Goal: Task Accomplishment & Management: Manage account settings

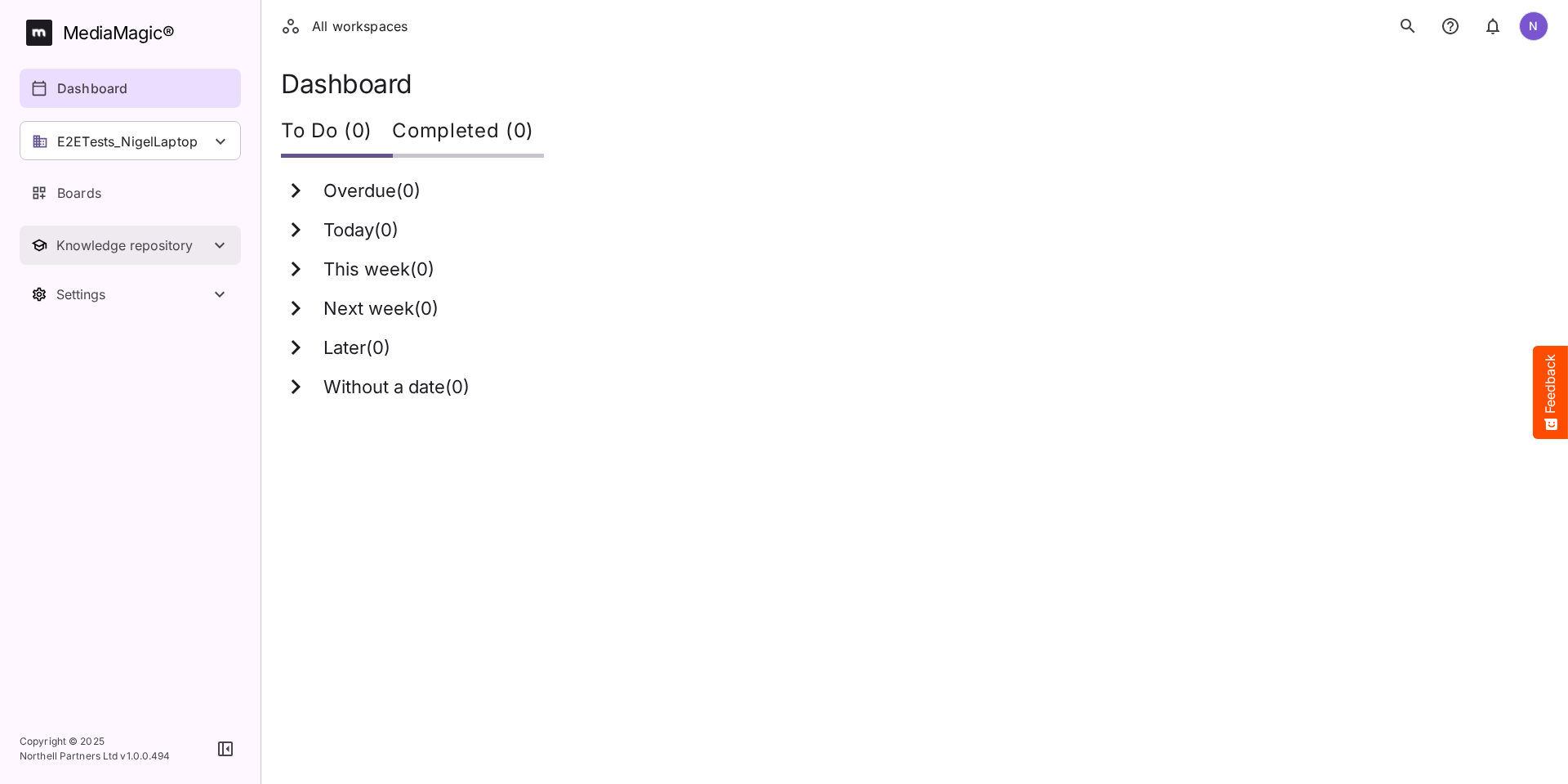
click at [112, 253] on button "Knowledge repository" at bounding box center [130, 245] width 221 height 39
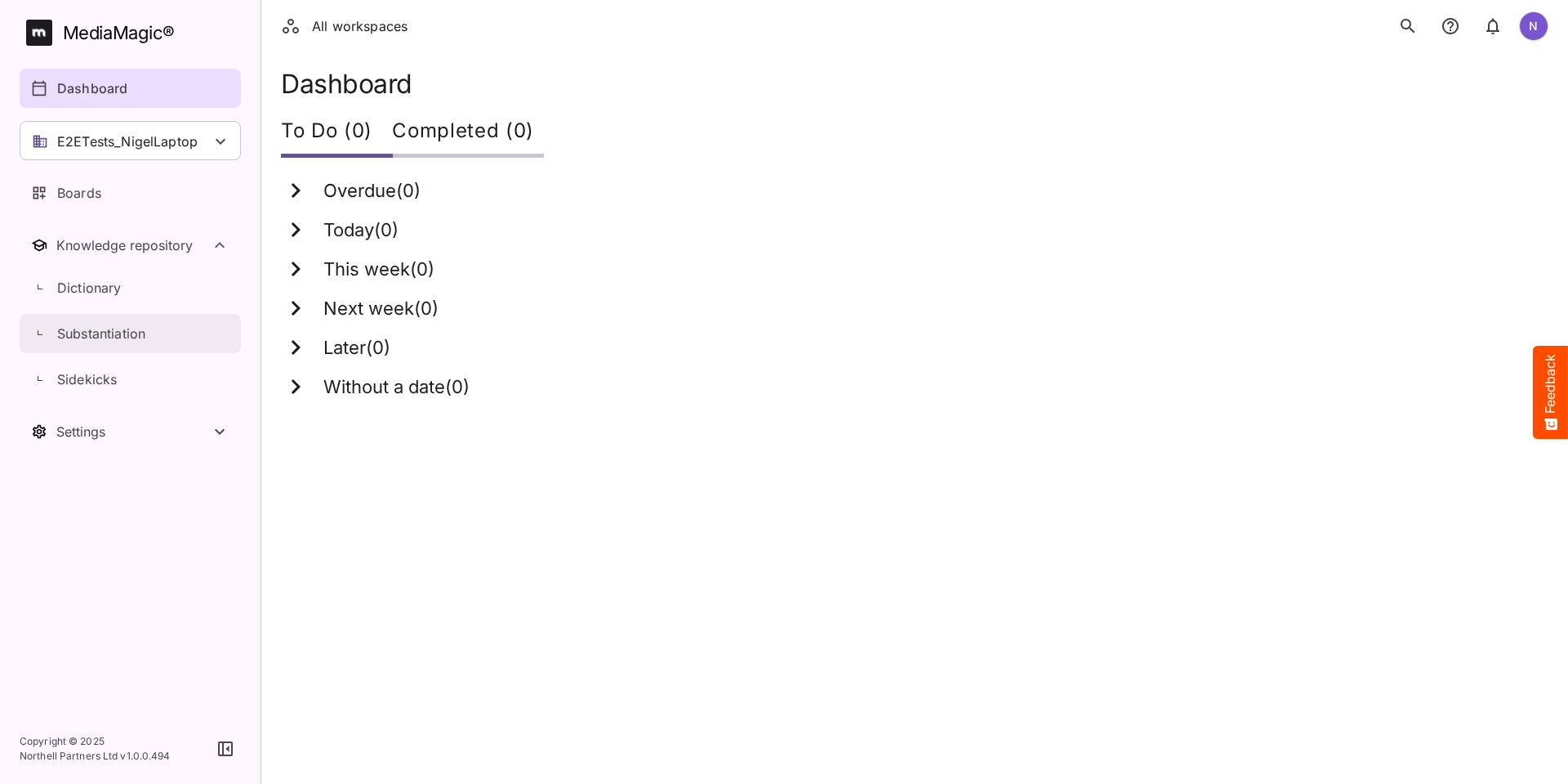
click at [100, 340] on p "Substantiation" at bounding box center [101, 333] width 88 height 19
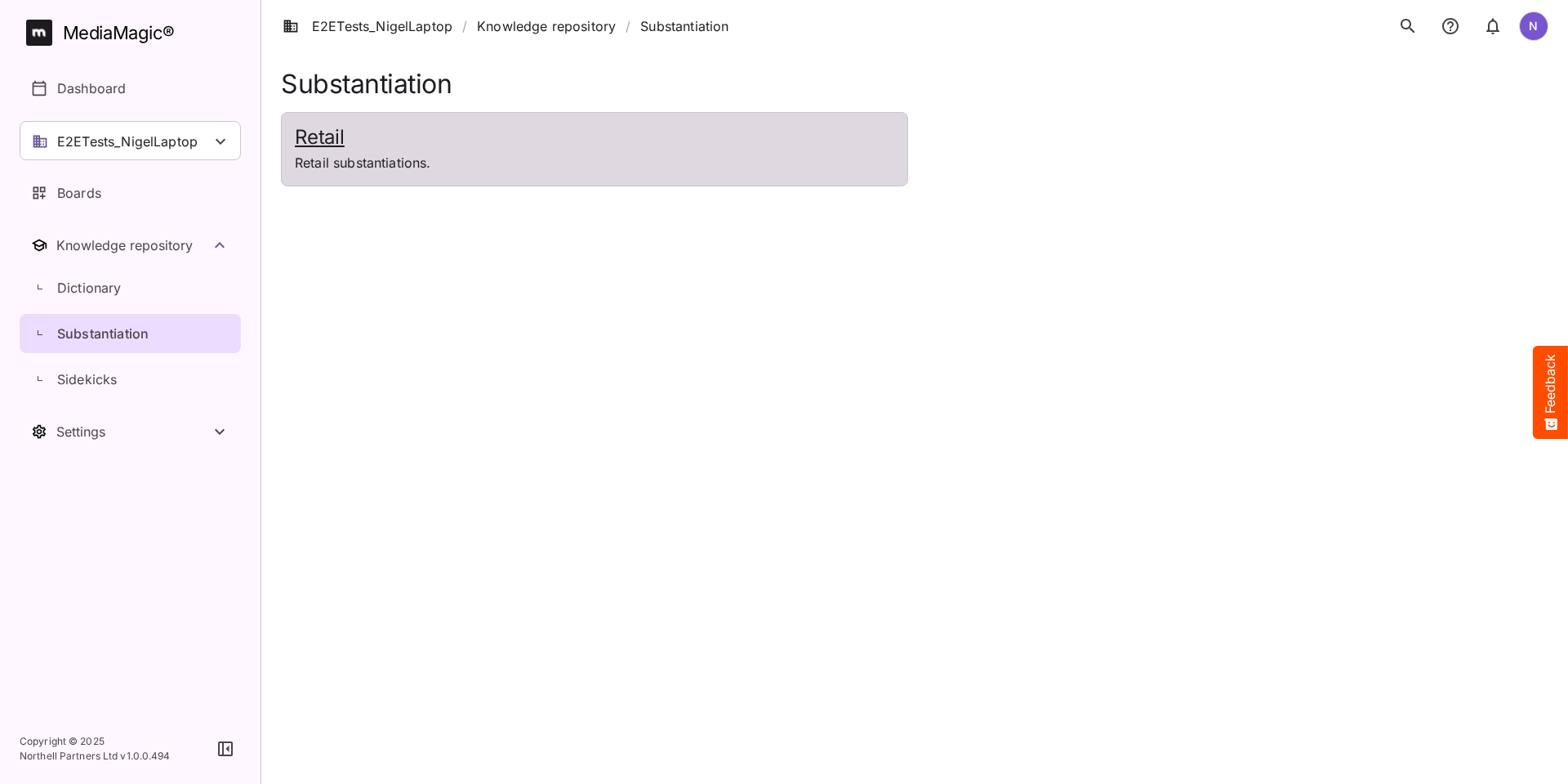
click at [317, 148] on h2 "Retail" at bounding box center [594, 138] width 600 height 24
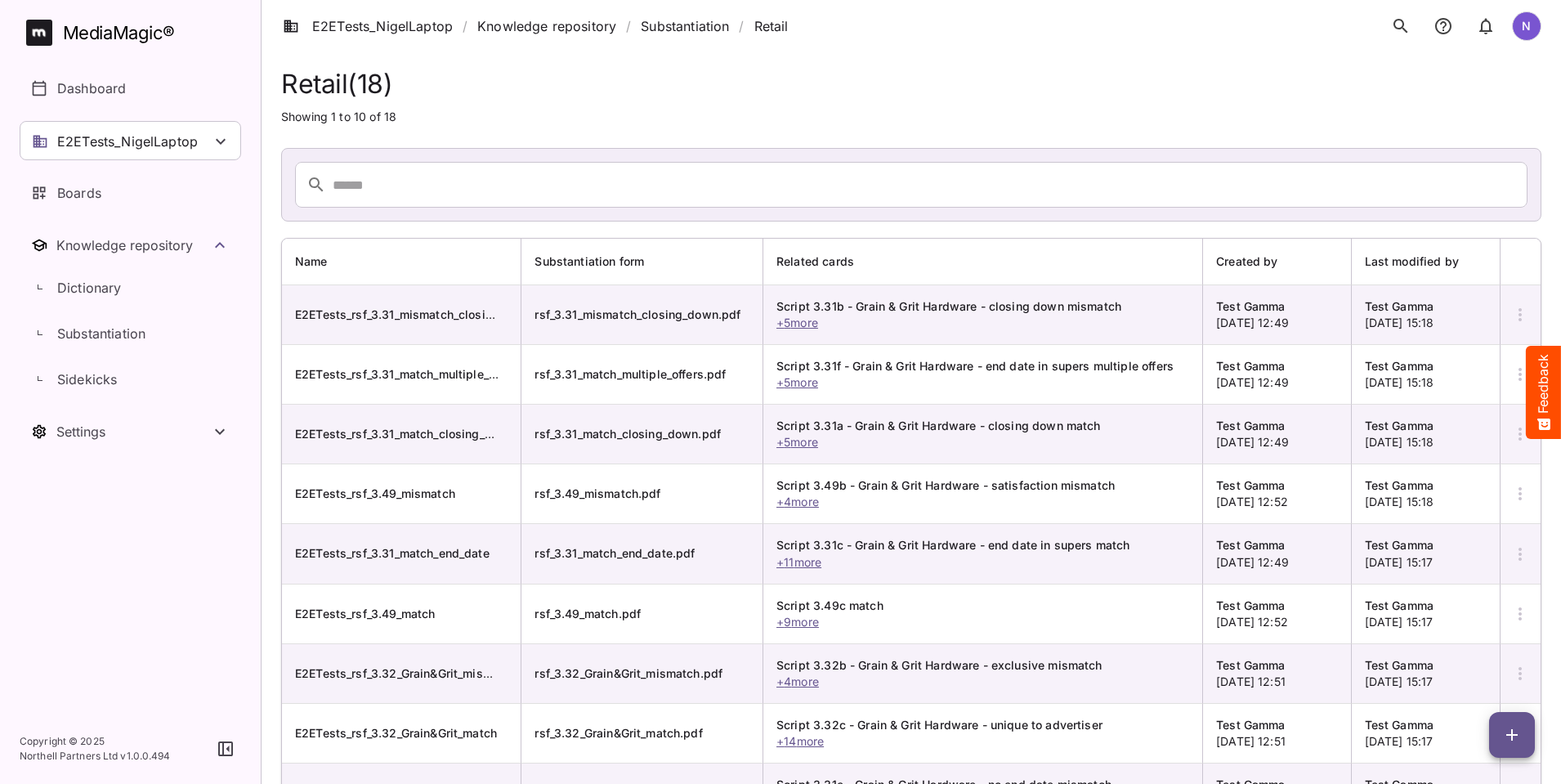
click at [1513, 317] on icon "button" at bounding box center [1520, 314] width 19 height 19
click at [1462, 436] on p "Delete Substantiation" at bounding box center [1452, 435] width 133 height 19
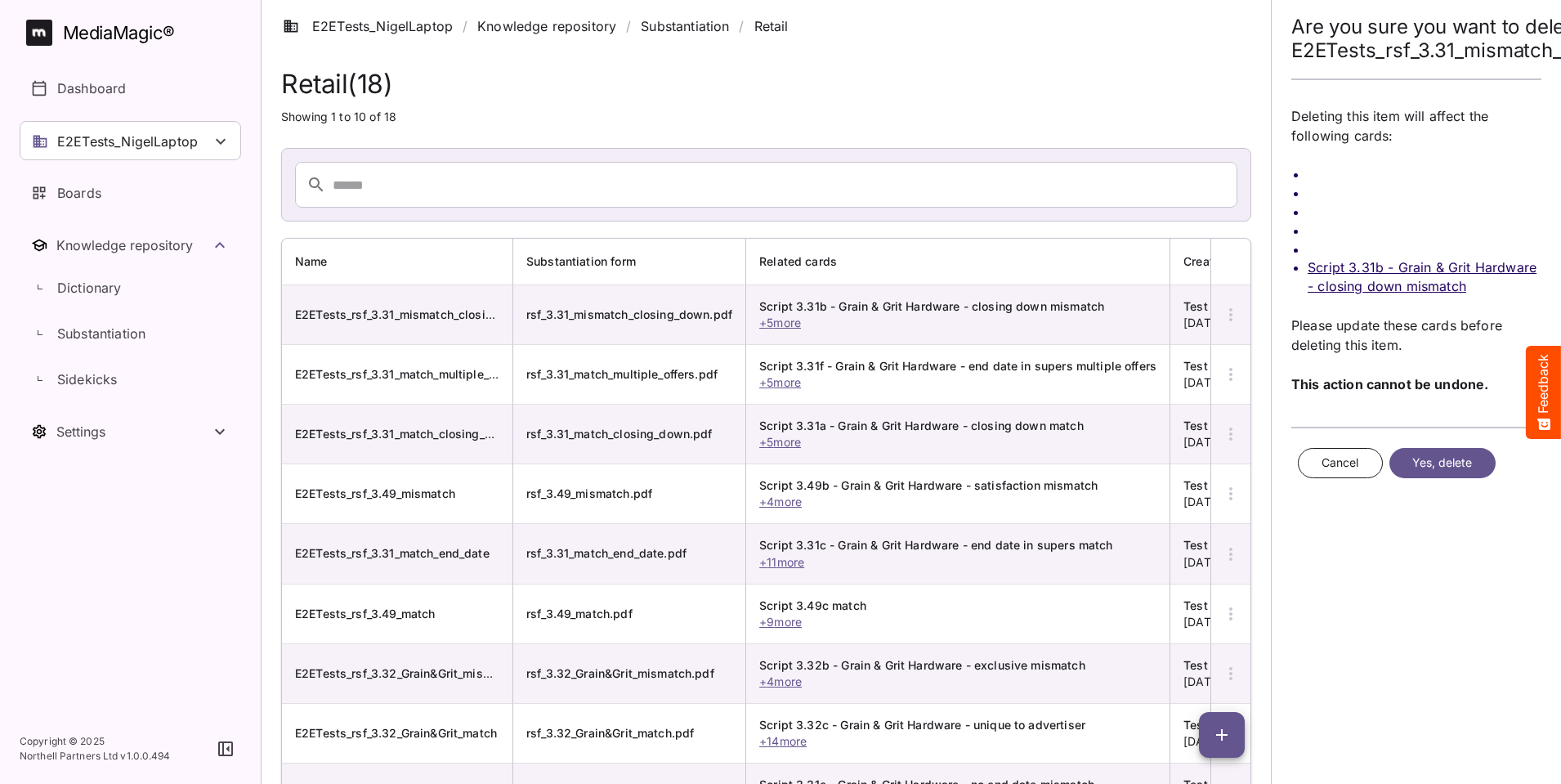
click at [1459, 456] on span "Yes, delete" at bounding box center [1443, 463] width 60 height 20
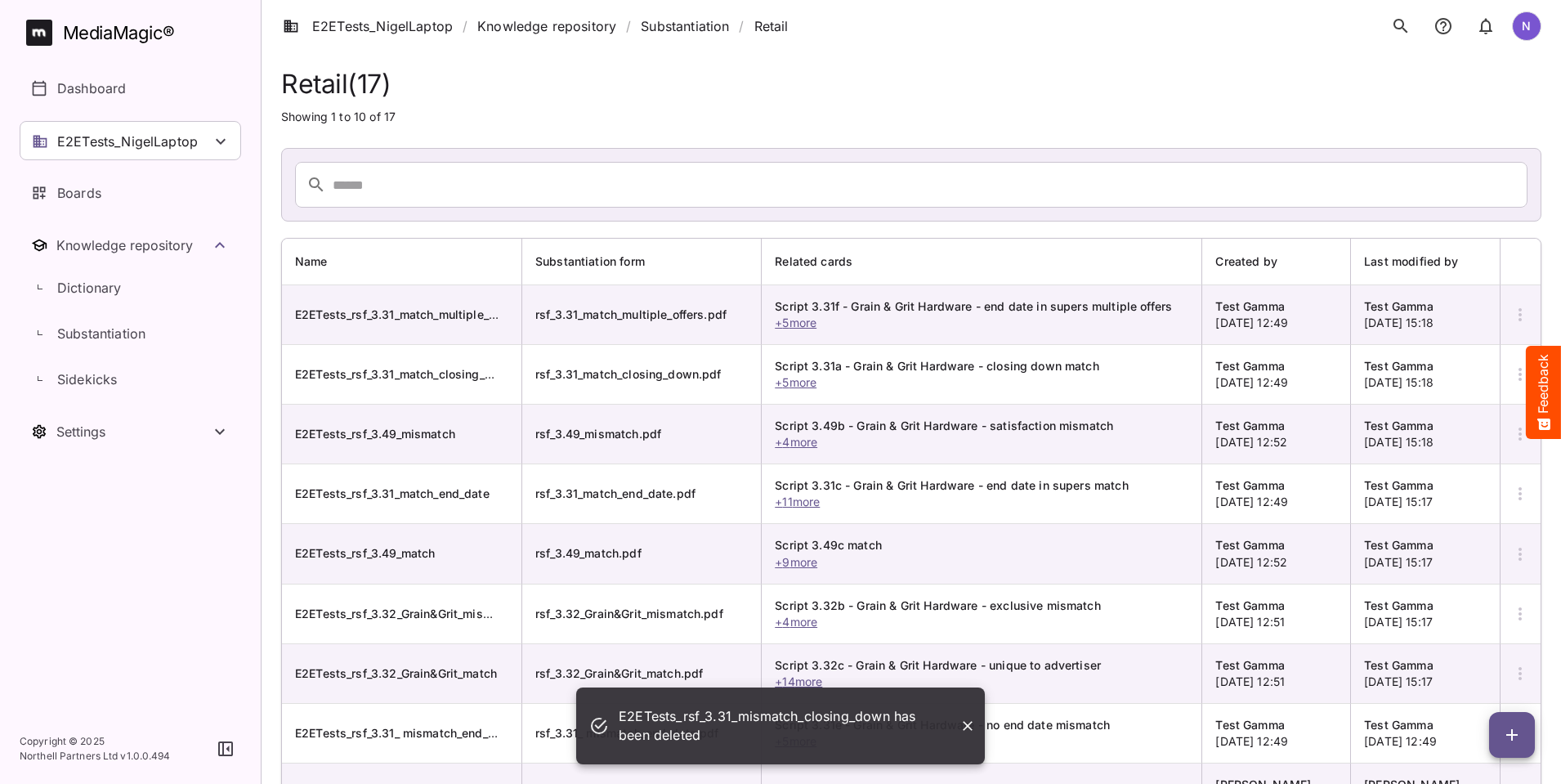
click at [1517, 317] on icon "button" at bounding box center [1520, 314] width 19 height 19
click at [1472, 433] on p "Delete Substantiation" at bounding box center [1452, 435] width 133 height 19
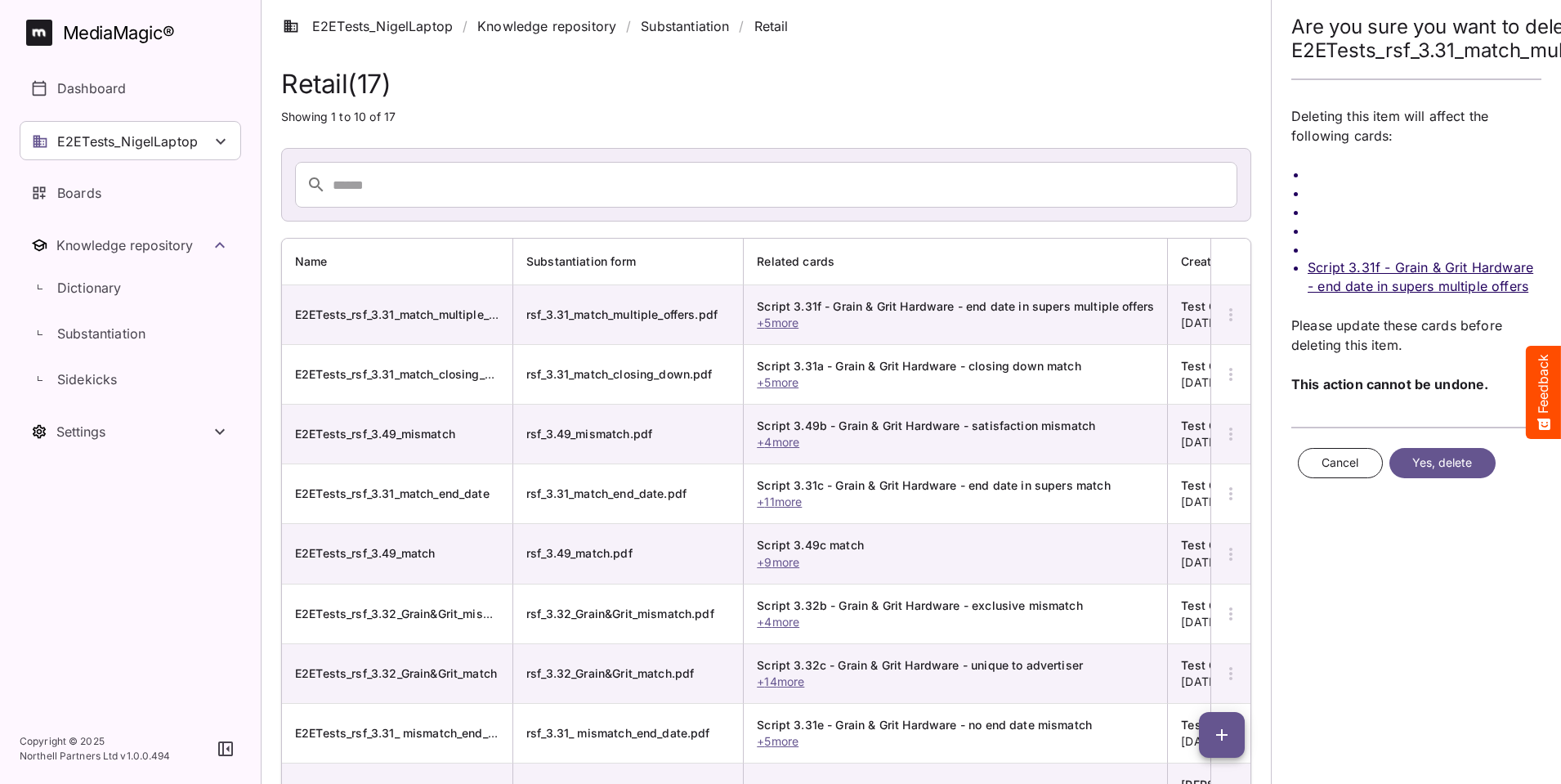
click at [1460, 456] on span "Yes, delete" at bounding box center [1443, 463] width 60 height 20
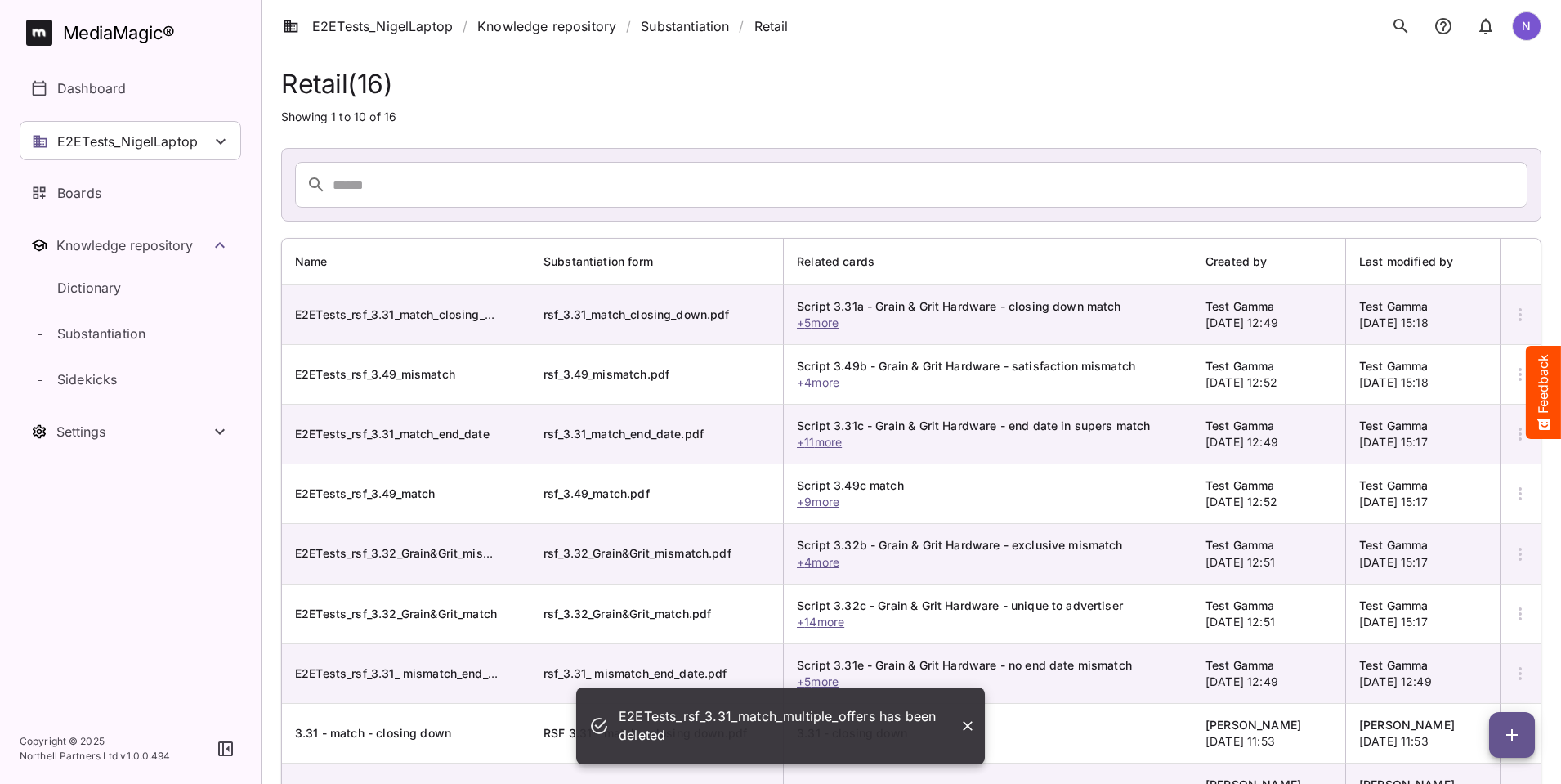
click at [1515, 313] on icon "button" at bounding box center [1520, 314] width 19 height 19
click at [1465, 432] on p "Delete Substantiation" at bounding box center [1452, 435] width 133 height 19
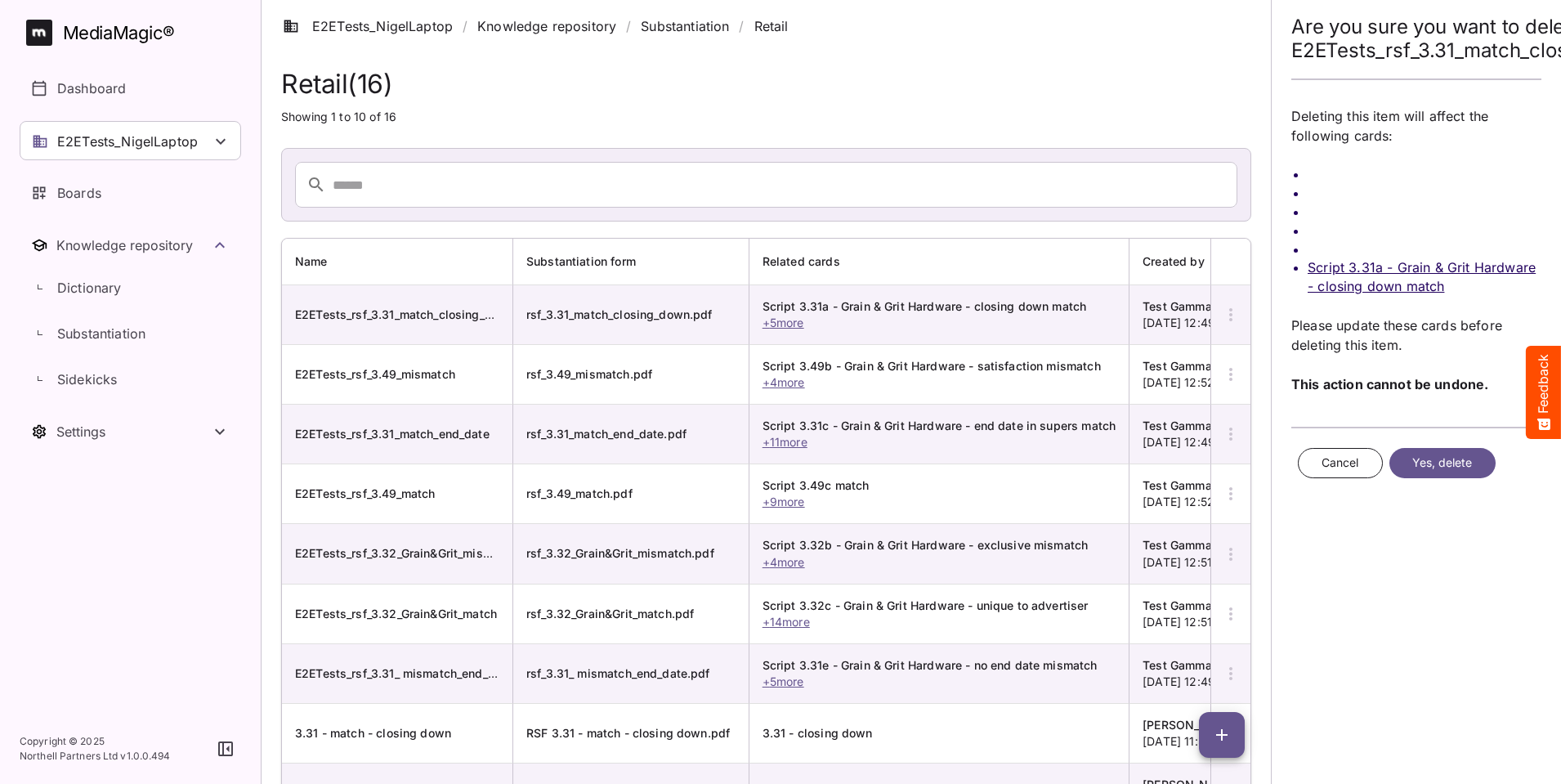
click at [1457, 456] on span "Yes, delete" at bounding box center [1443, 463] width 60 height 20
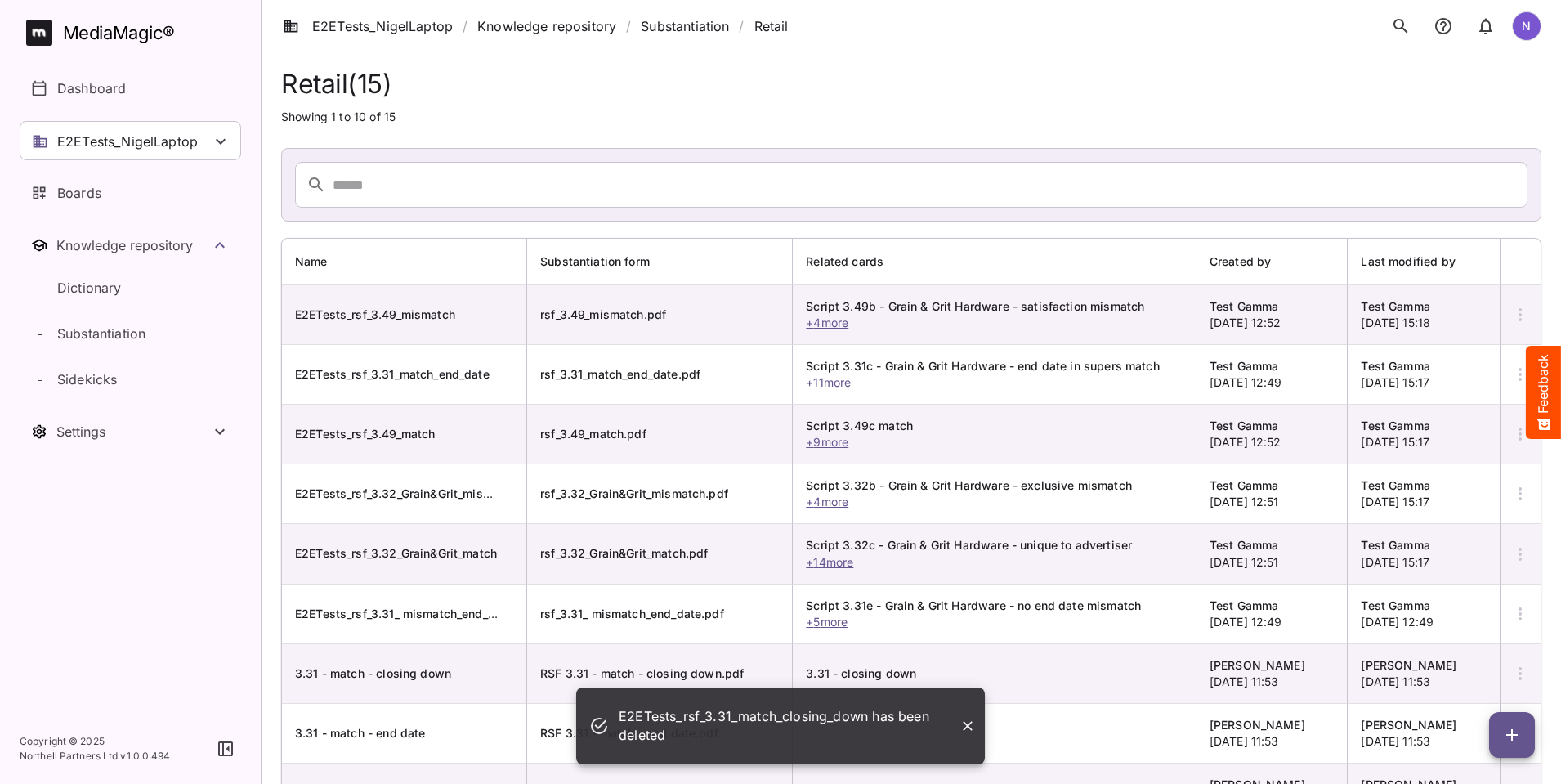
click at [1518, 314] on icon "button" at bounding box center [1520, 314] width 19 height 19
click at [1479, 443] on p "Delete Substantiation" at bounding box center [1452, 435] width 133 height 19
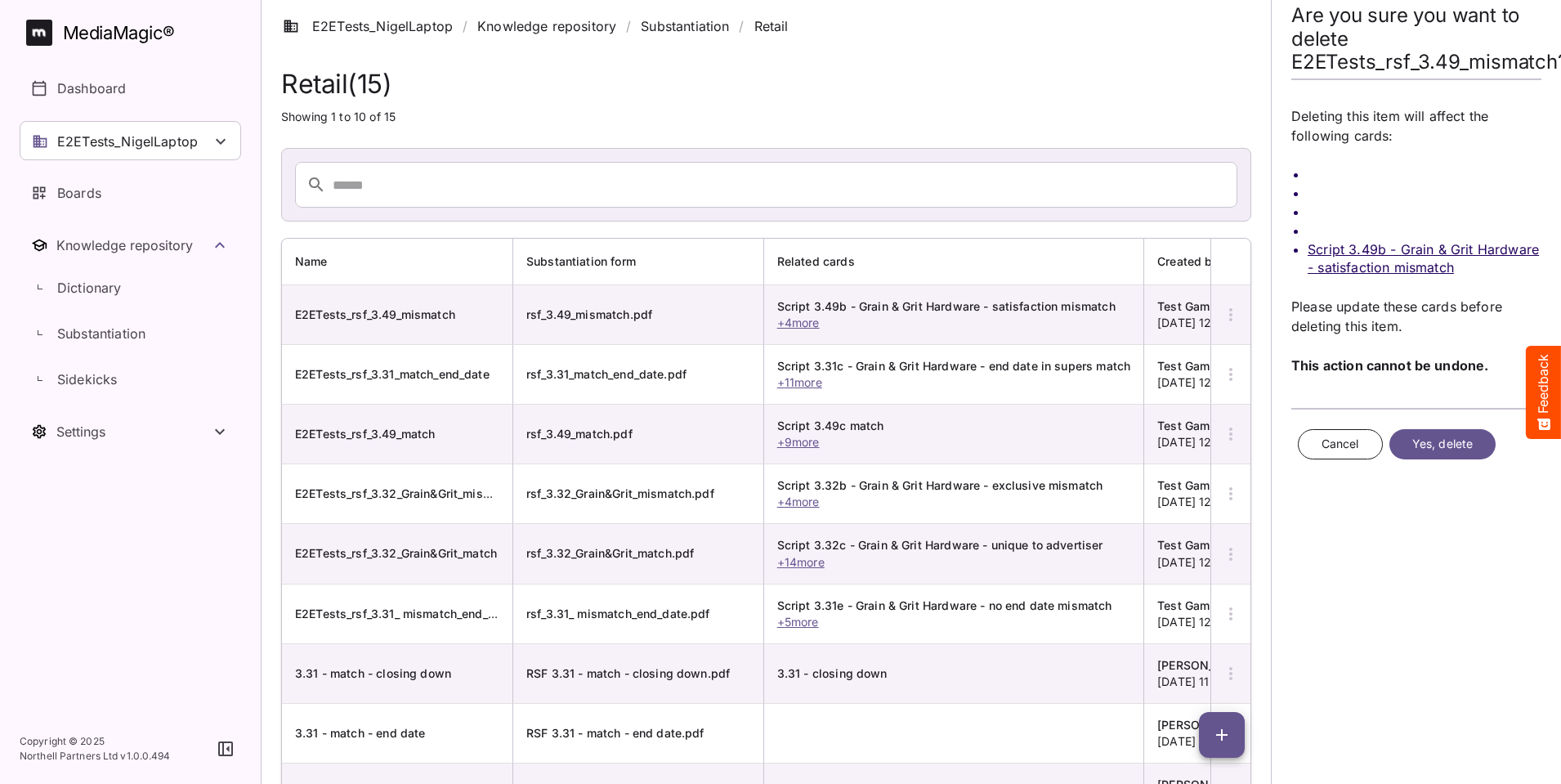
click at [1476, 446] on button "Yes, delete" at bounding box center [1443, 444] width 106 height 30
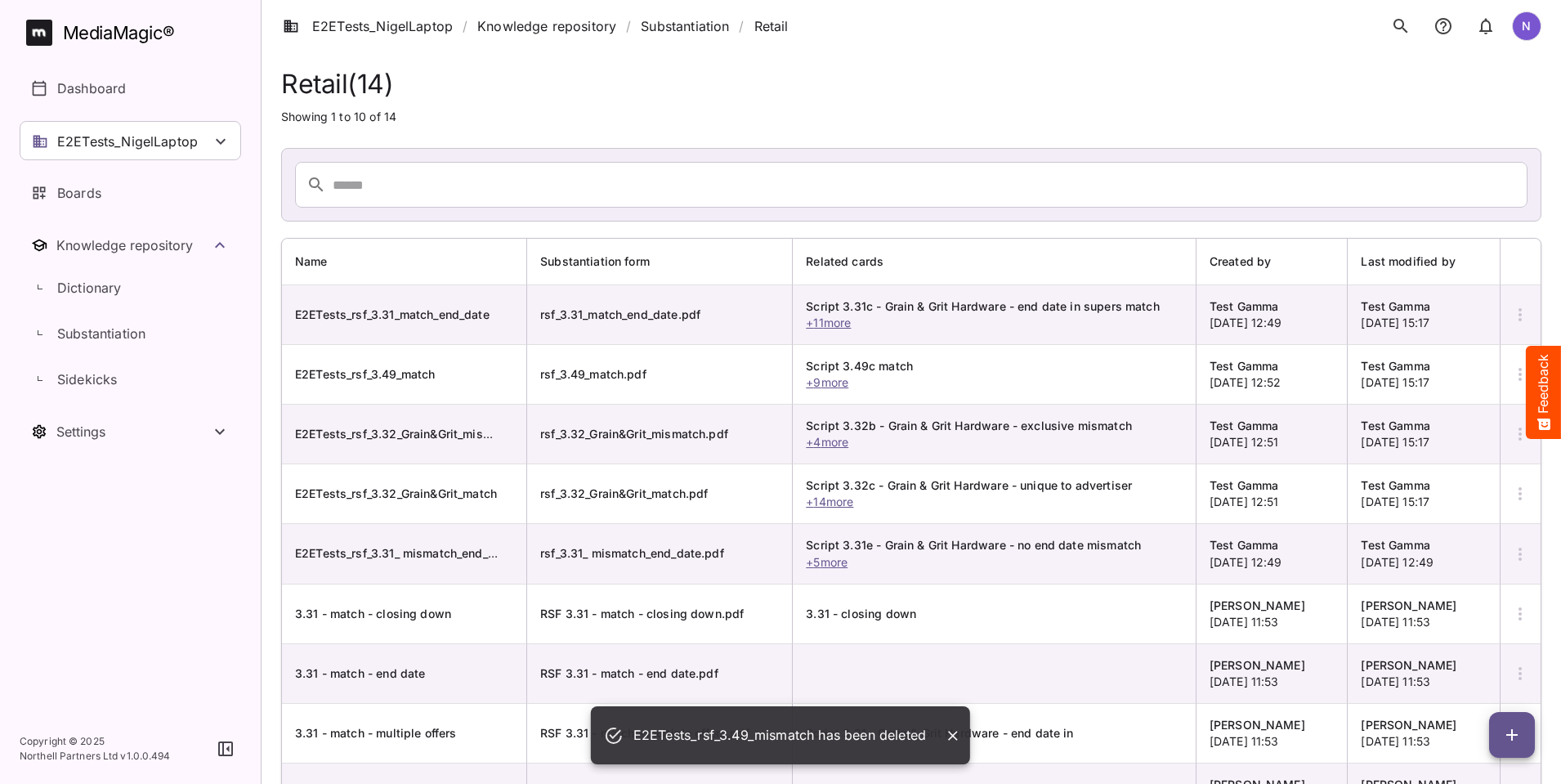
click at [1519, 316] on icon "button" at bounding box center [1520, 314] width 19 height 19
click at [1476, 430] on p "Delete Substantiation" at bounding box center [1452, 435] width 133 height 19
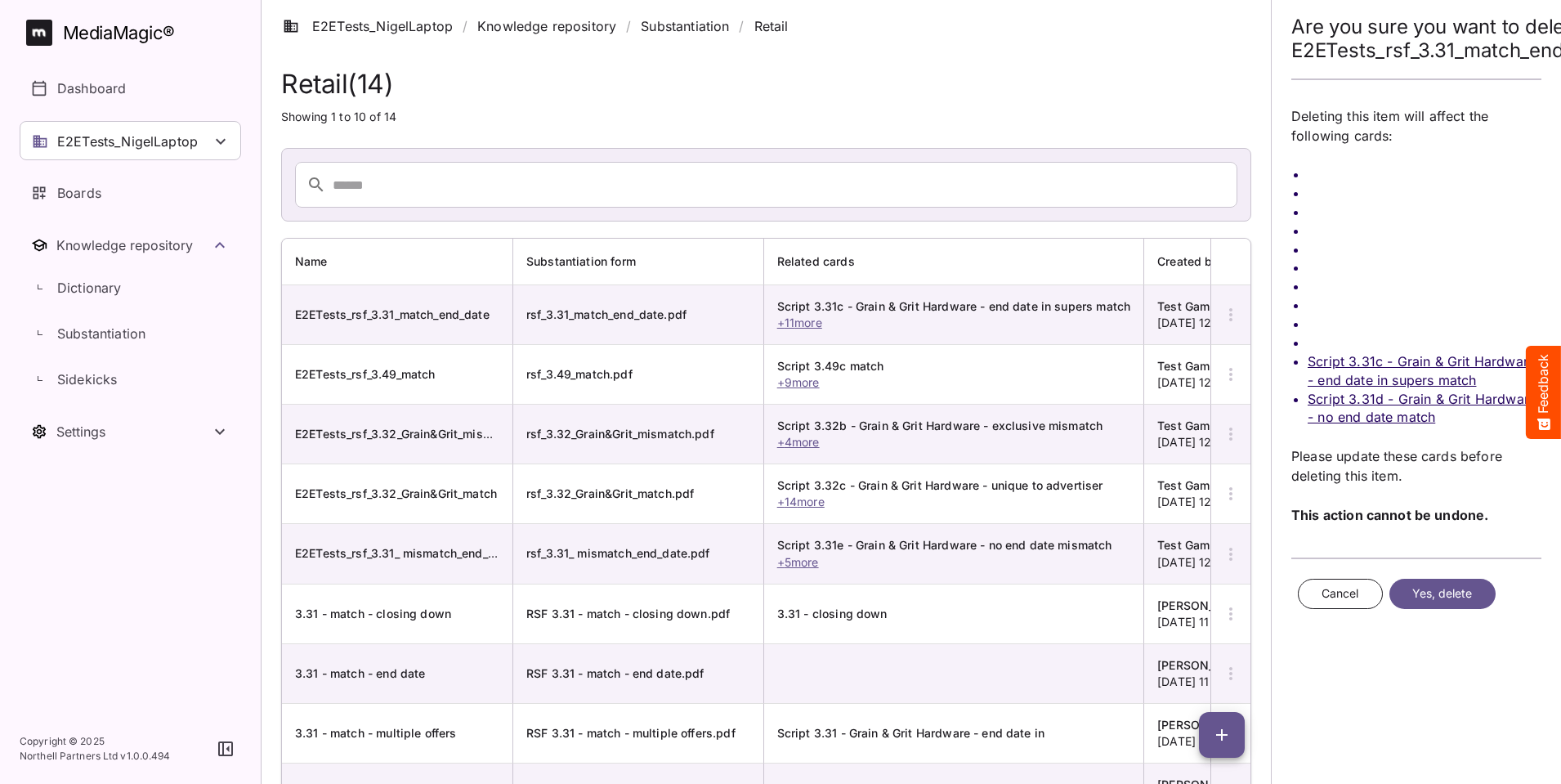
click at [1445, 593] on span "Yes, delete" at bounding box center [1443, 594] width 60 height 20
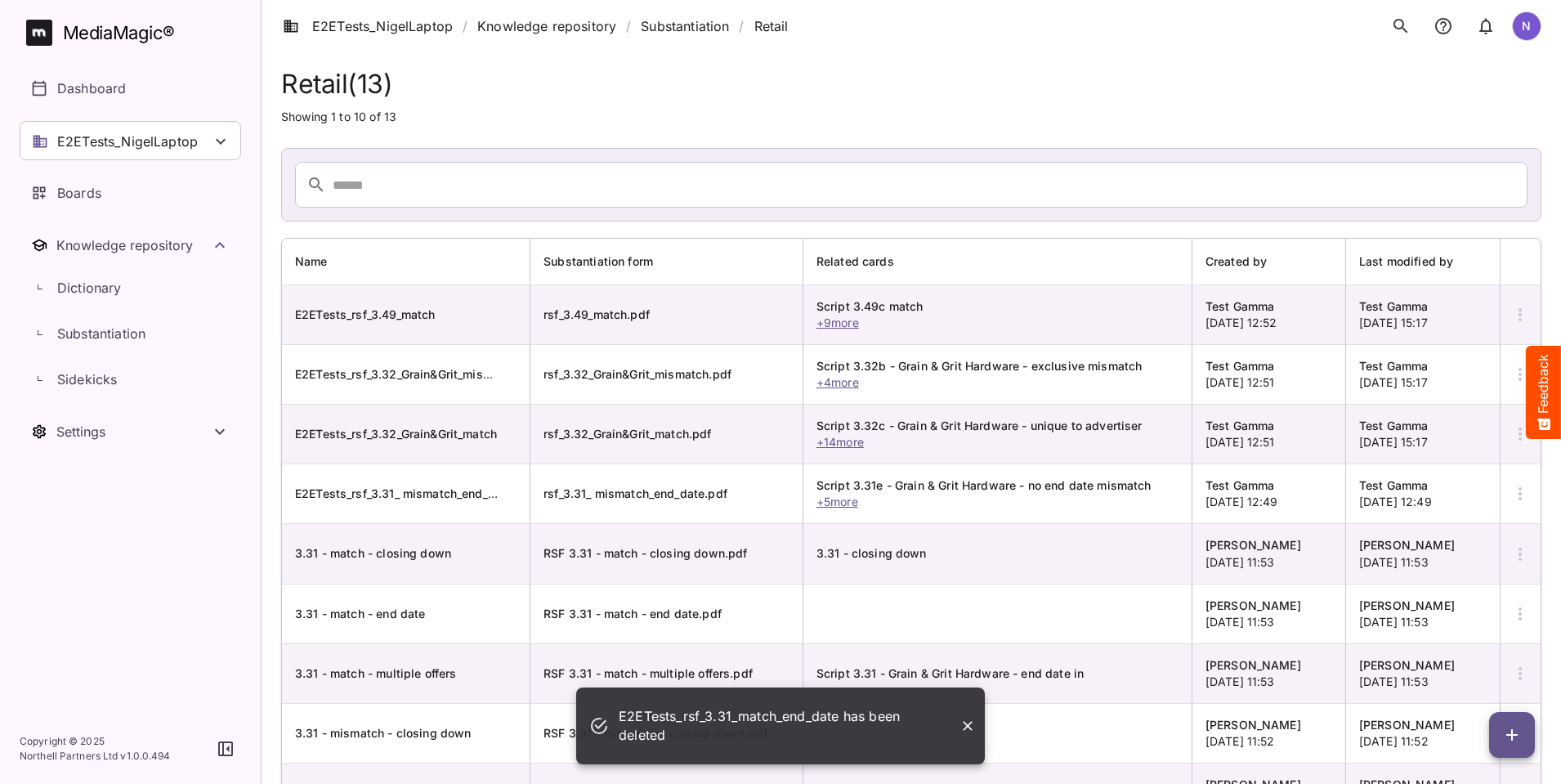
click at [1519, 316] on icon "button" at bounding box center [1520, 314] width 19 height 19
click at [1467, 439] on p "Delete Substantiation" at bounding box center [1452, 435] width 133 height 19
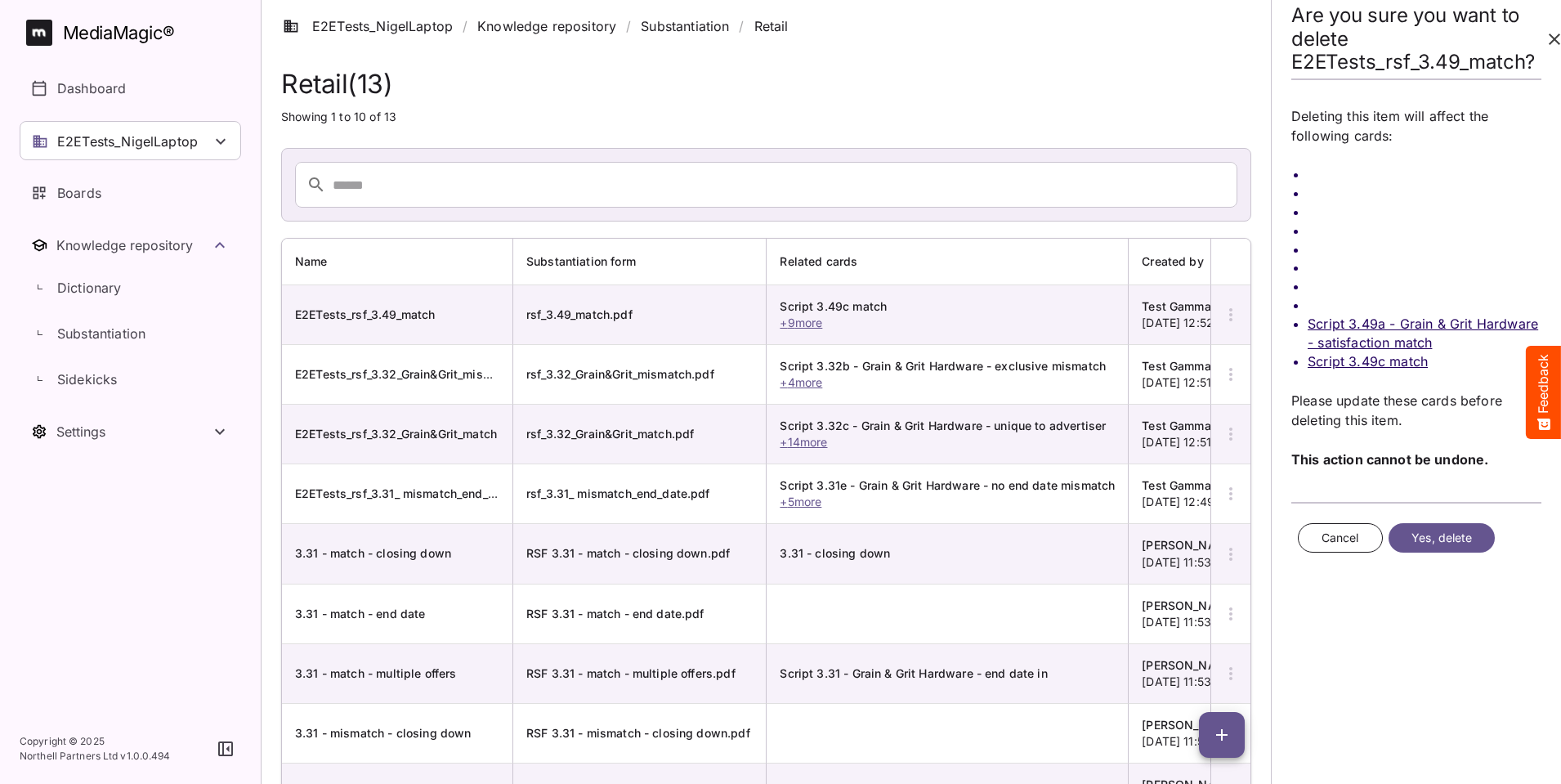
click at [1445, 538] on span "Yes, delete" at bounding box center [1443, 538] width 60 height 20
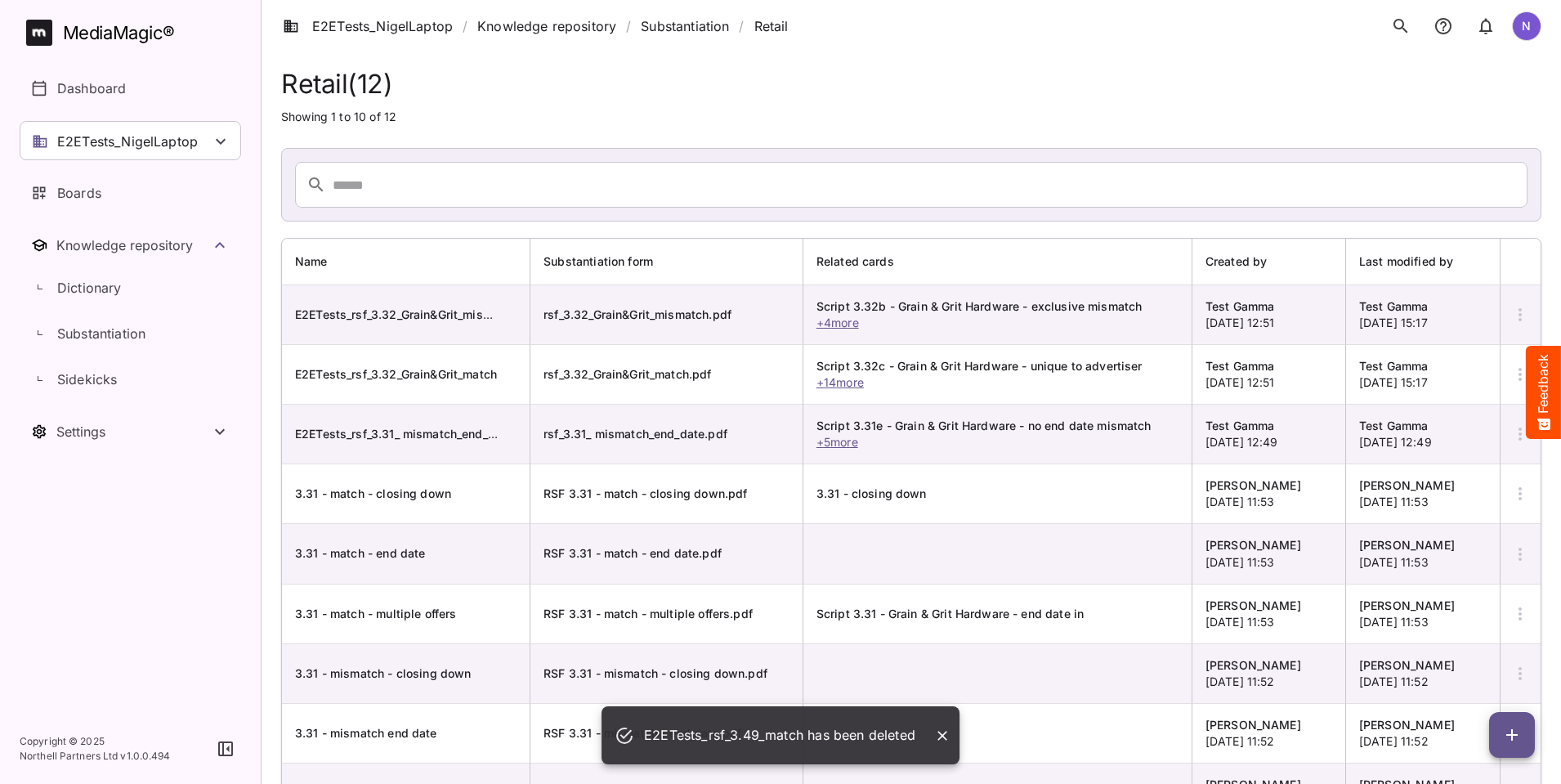
click at [1522, 317] on icon "button" at bounding box center [1520, 314] width 19 height 19
click at [1474, 435] on p "Delete Substantiation" at bounding box center [1452, 435] width 133 height 19
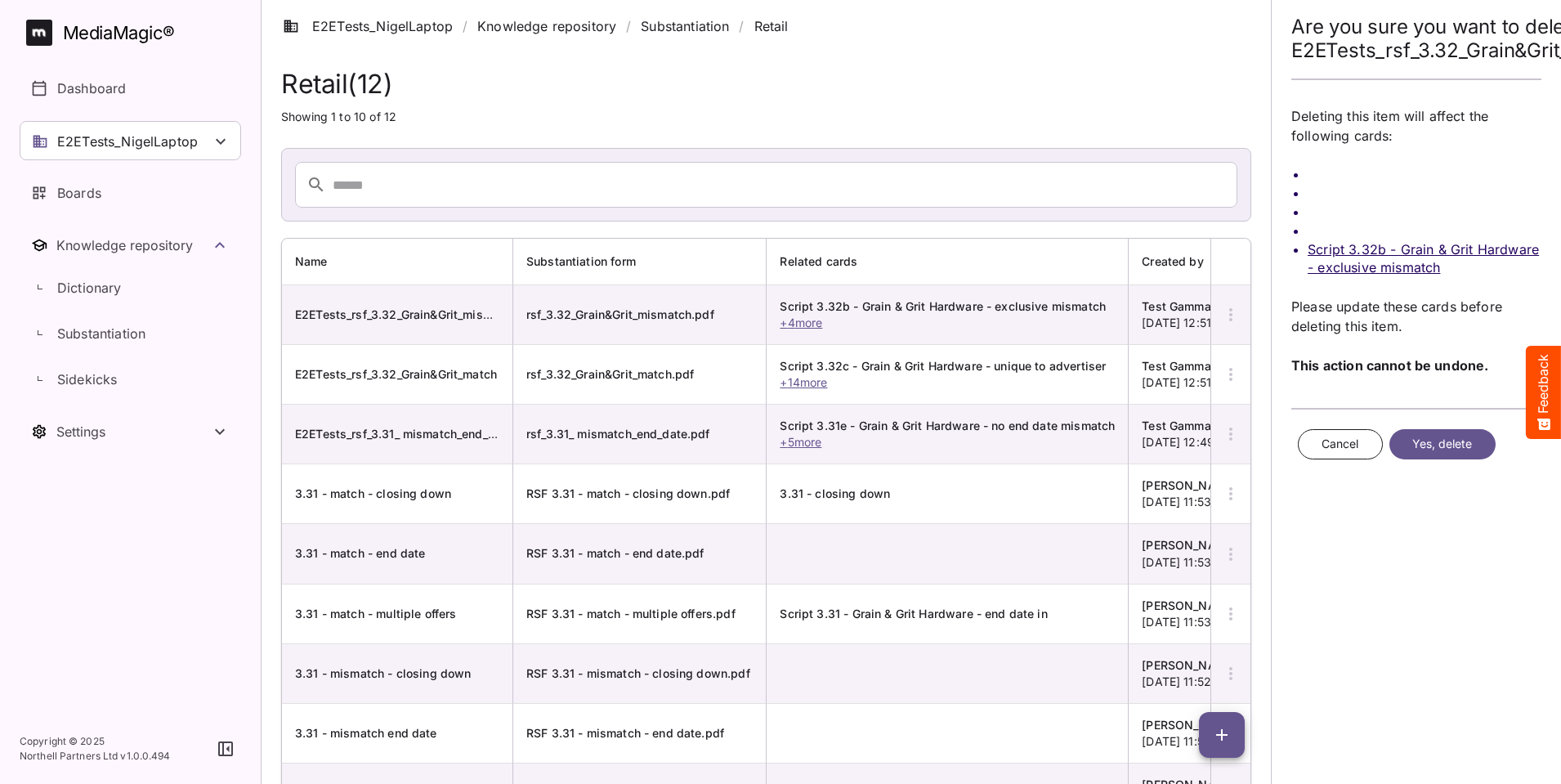
click at [1470, 436] on span "Yes, delete" at bounding box center [1443, 444] width 60 height 20
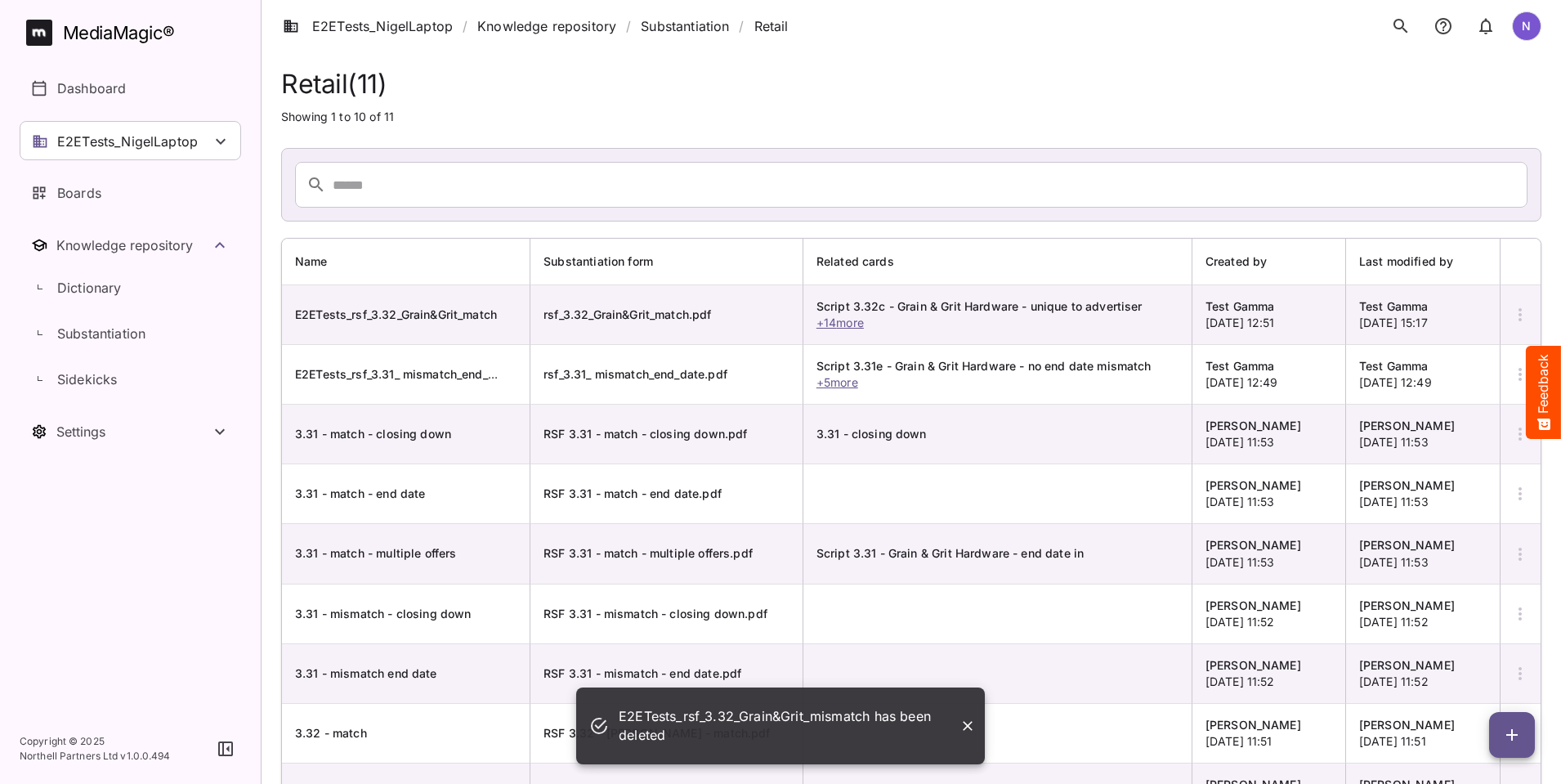
click at [1517, 311] on icon "button" at bounding box center [1520, 314] width 19 height 19
click at [1480, 428] on p "Delete Substantiation" at bounding box center [1452, 435] width 133 height 19
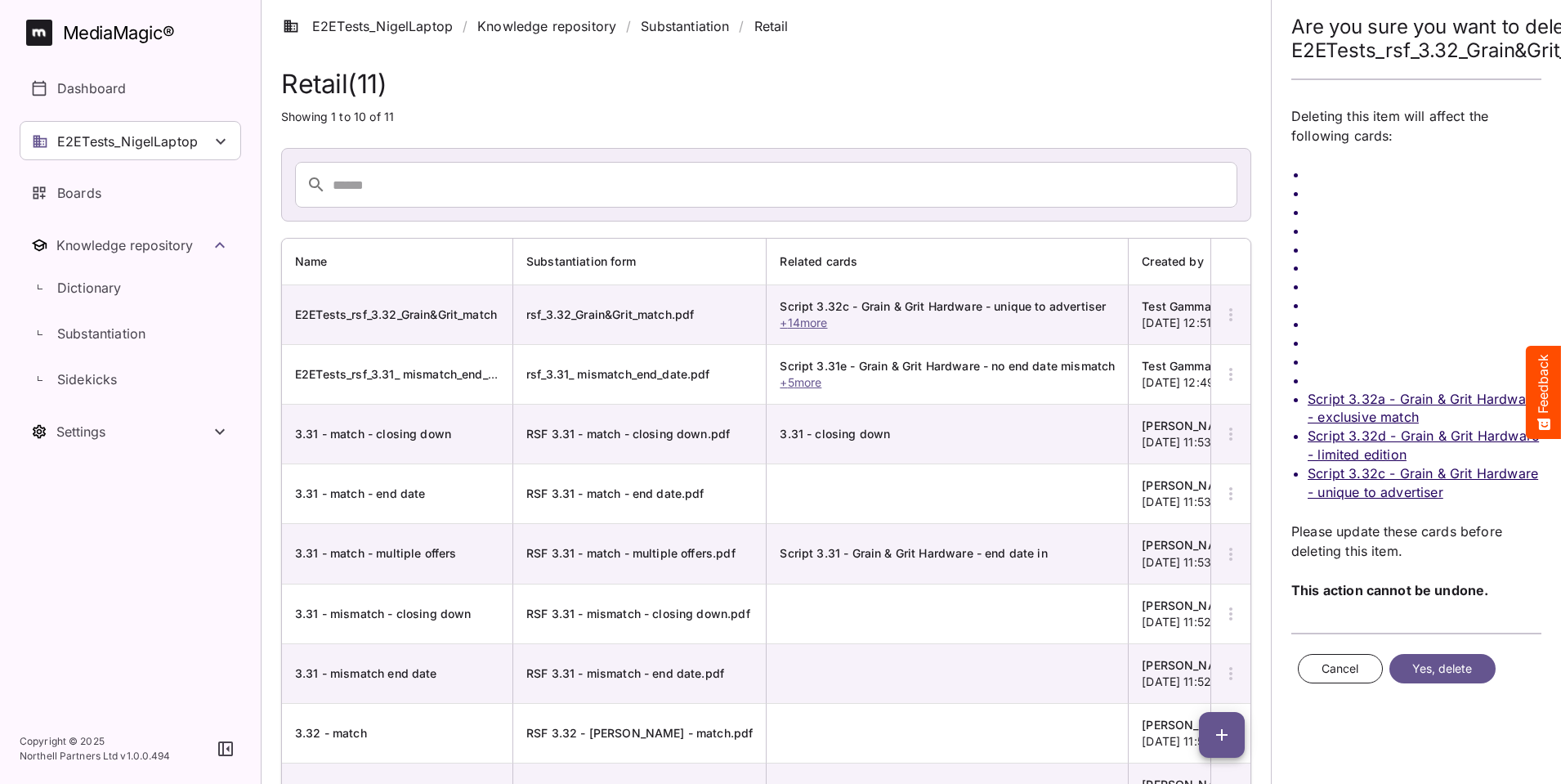
click at [1433, 664] on span "Yes, delete" at bounding box center [1443, 669] width 60 height 20
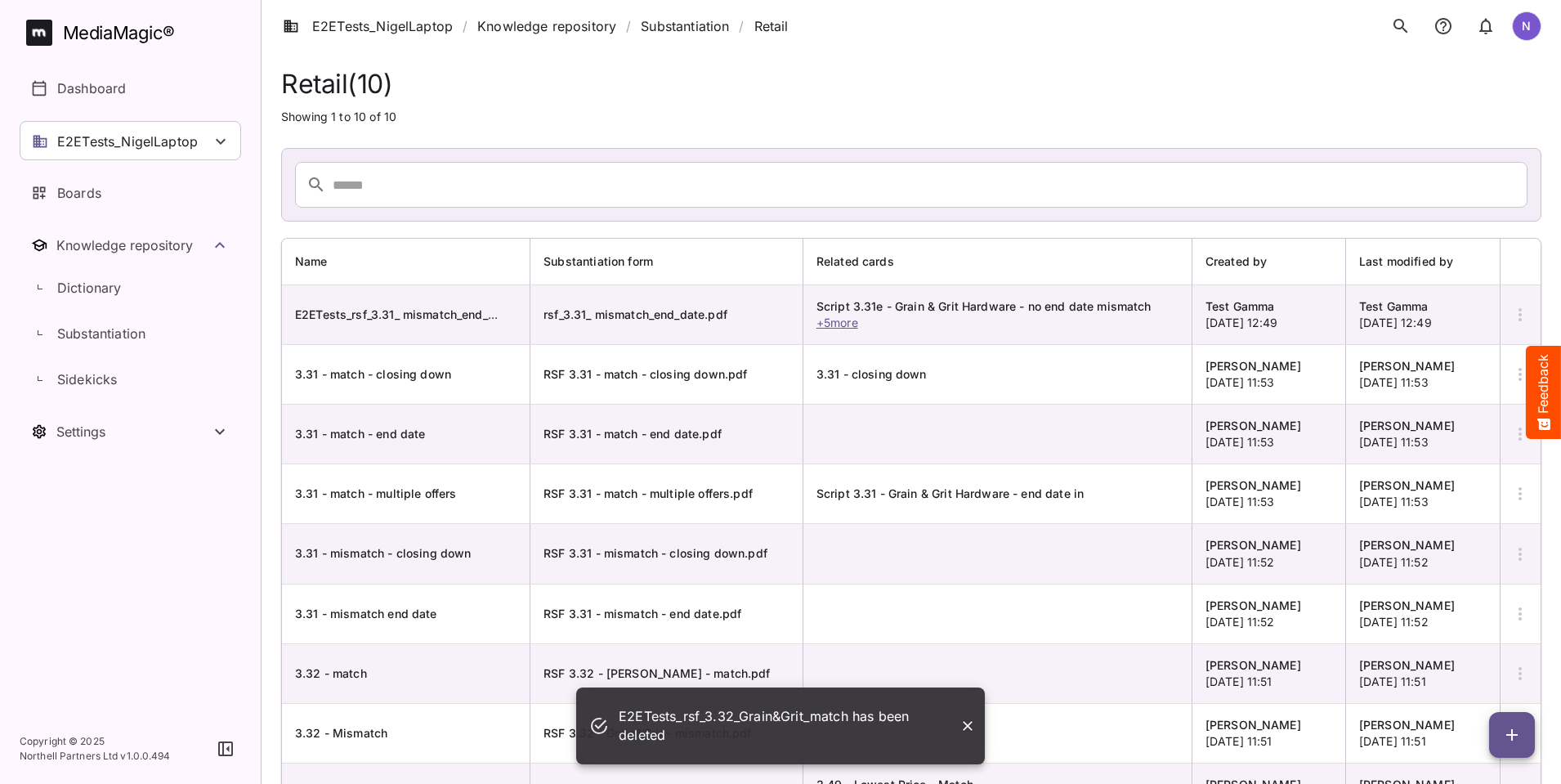
click at [1512, 321] on icon "button" at bounding box center [1520, 314] width 19 height 19
click at [1474, 438] on p "Delete Substantiation" at bounding box center [1452, 435] width 133 height 19
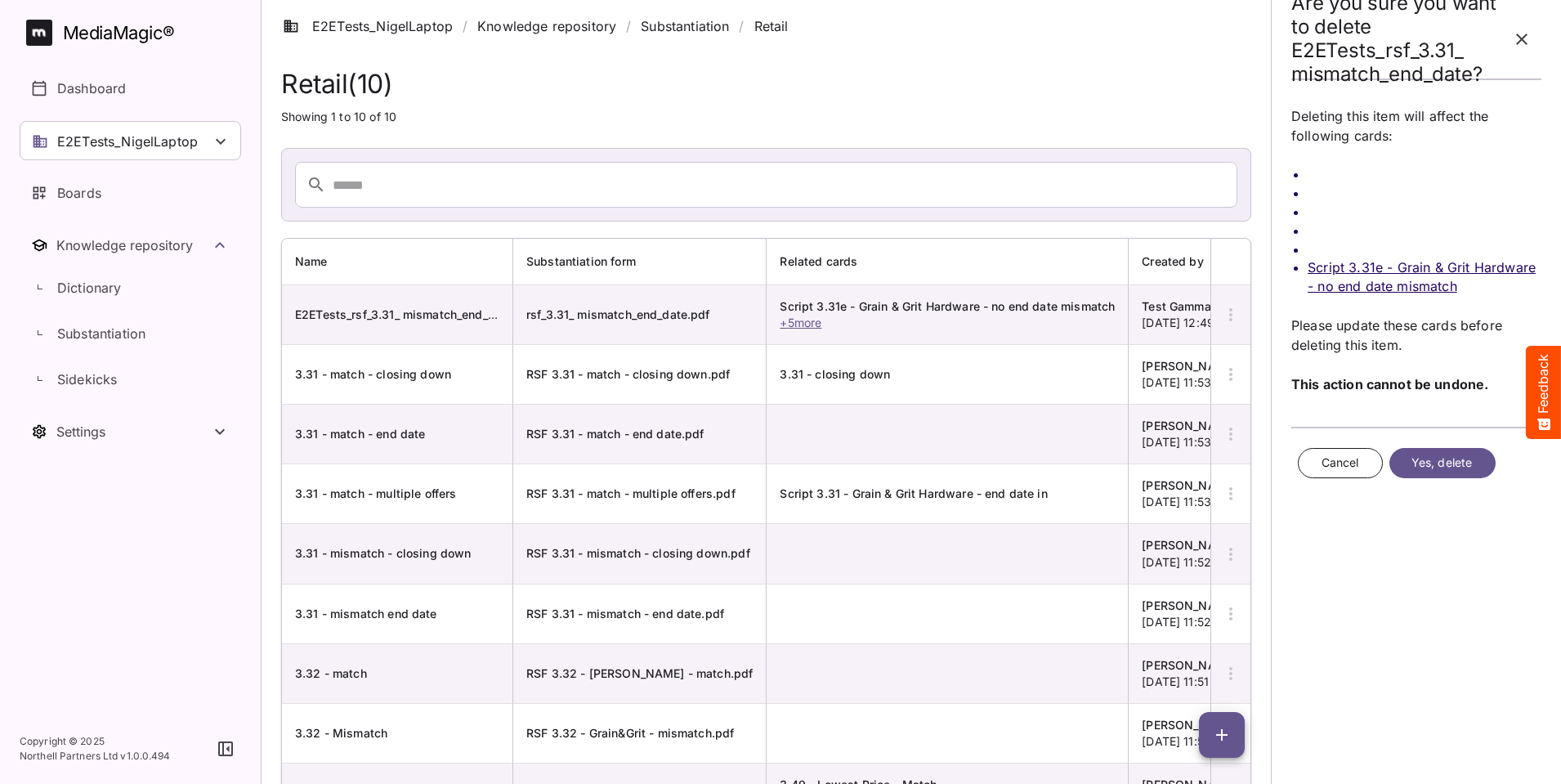
click at [1460, 463] on span "Yes, delete" at bounding box center [1443, 463] width 60 height 20
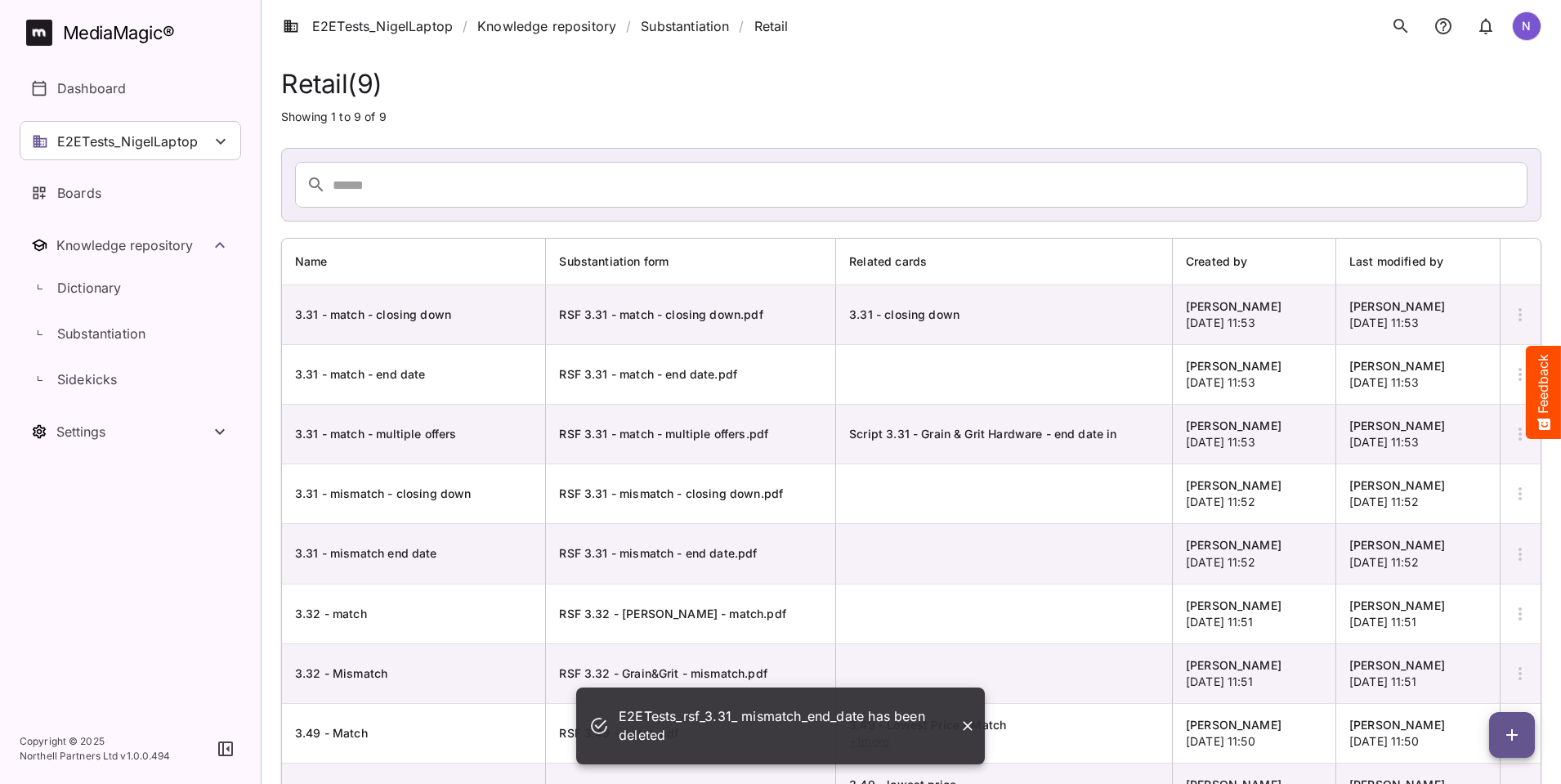
click at [1516, 311] on icon "button" at bounding box center [1520, 314] width 19 height 19
click at [1465, 435] on p "Delete Substantiation" at bounding box center [1452, 435] width 133 height 19
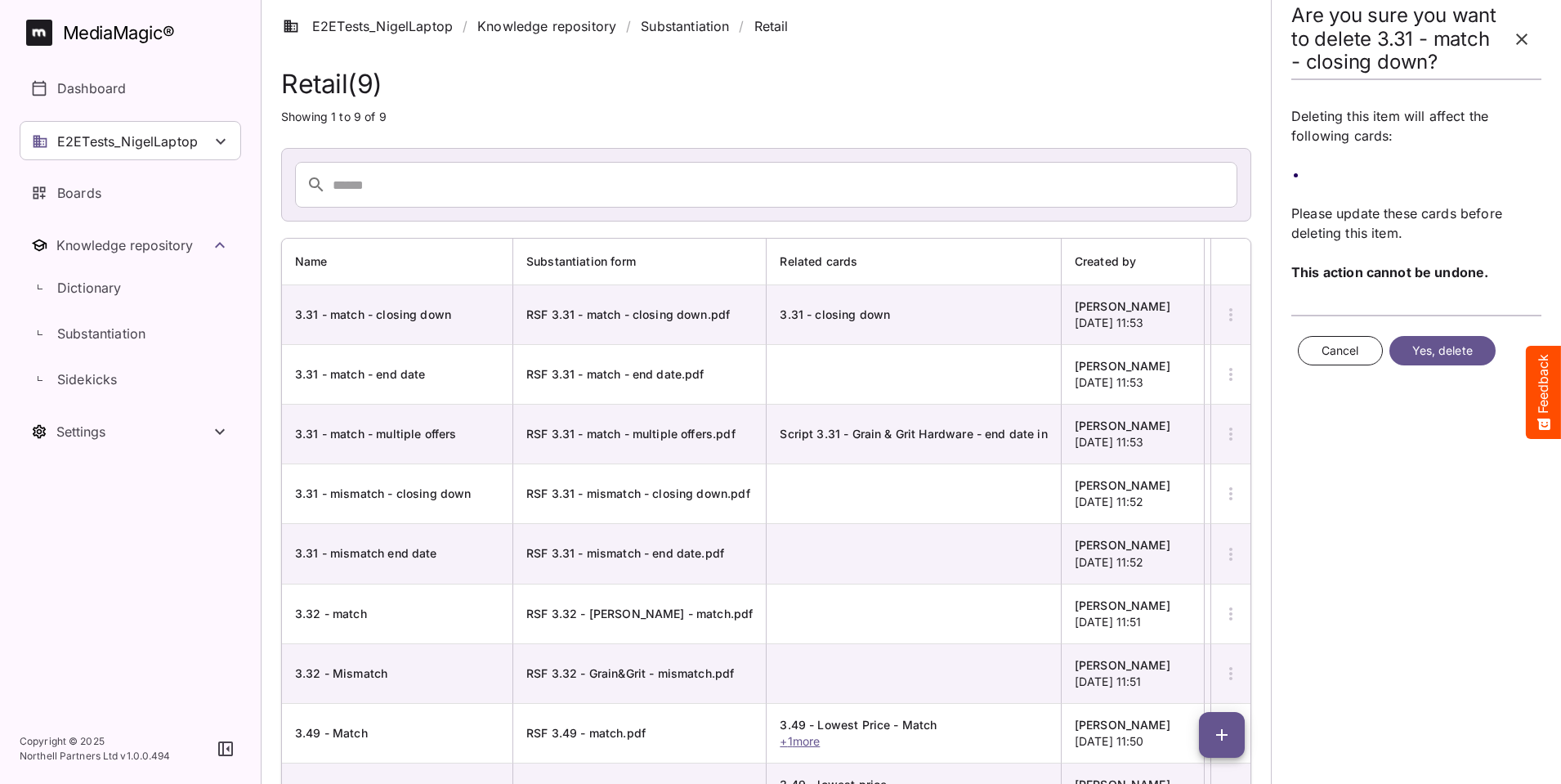
click at [1442, 354] on span "Yes, delete" at bounding box center [1443, 350] width 60 height 20
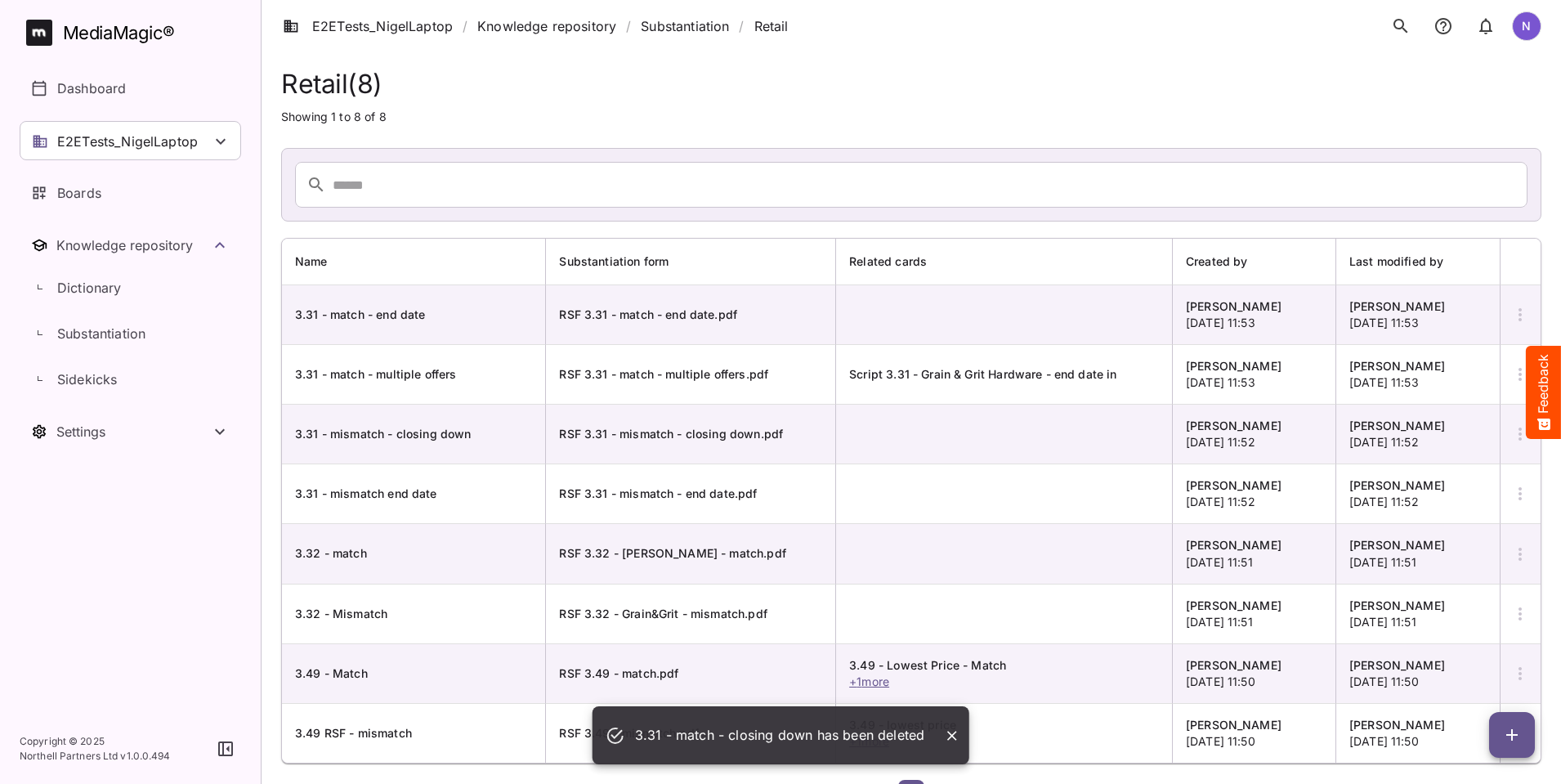
click at [1518, 312] on icon "button" at bounding box center [1520, 314] width 19 height 19
click at [1474, 431] on p "Delete Substantiation" at bounding box center [1452, 435] width 133 height 19
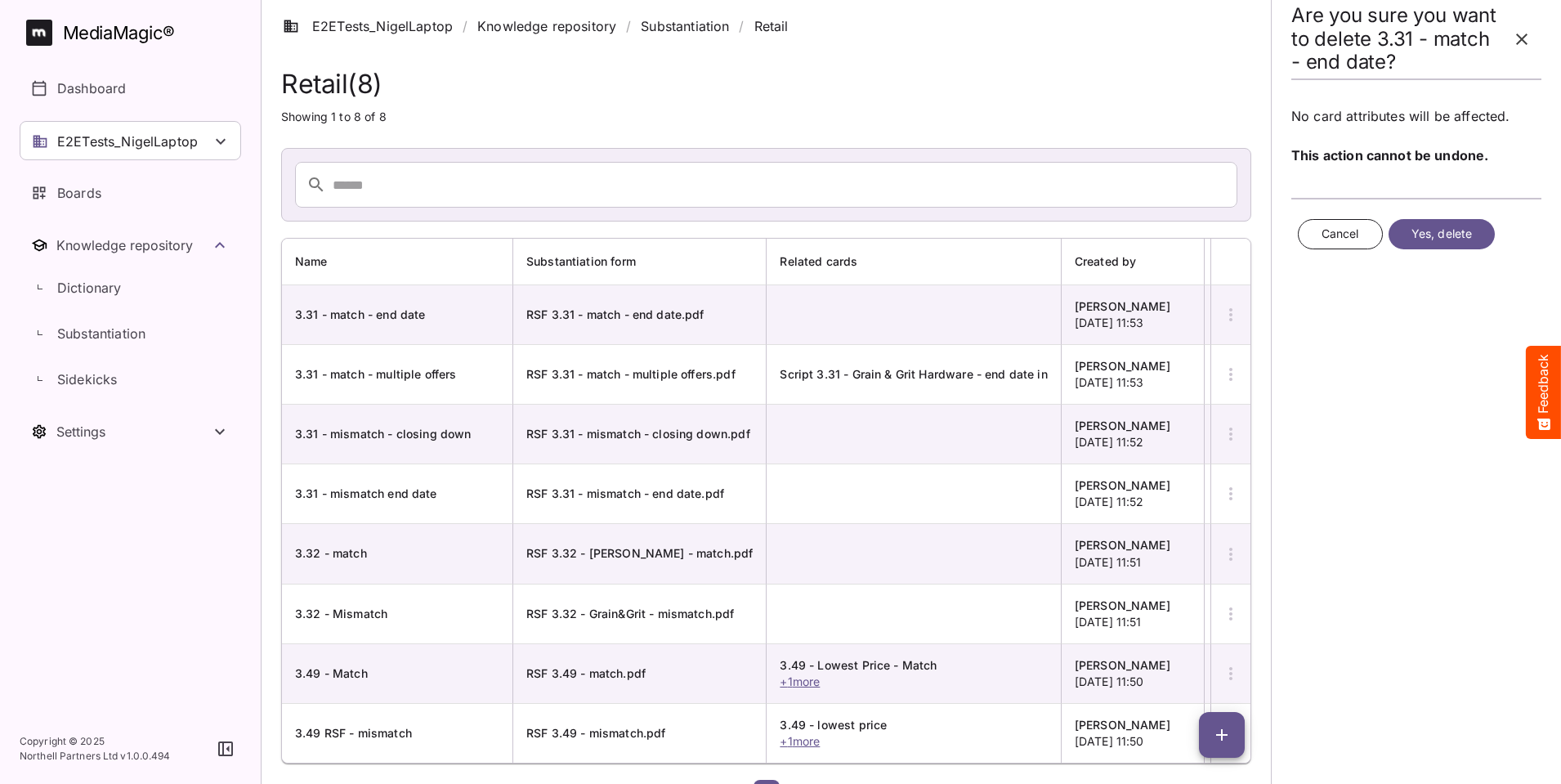
click at [1441, 235] on span "Yes, delete" at bounding box center [1443, 234] width 60 height 20
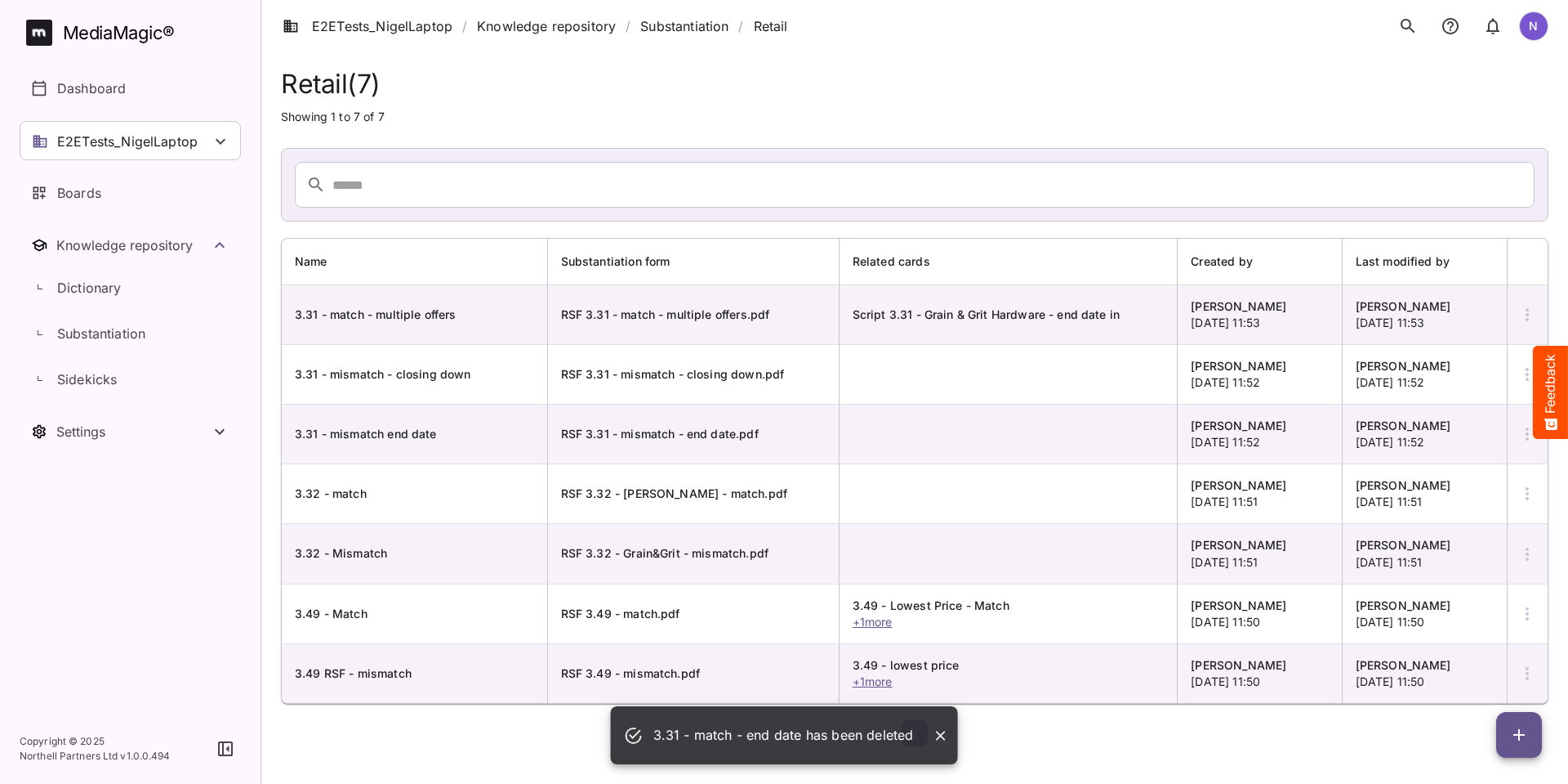
click at [1523, 312] on icon "button" at bounding box center [1527, 314] width 19 height 19
click at [1459, 428] on p "Delete Substantiation" at bounding box center [1459, 435] width 133 height 19
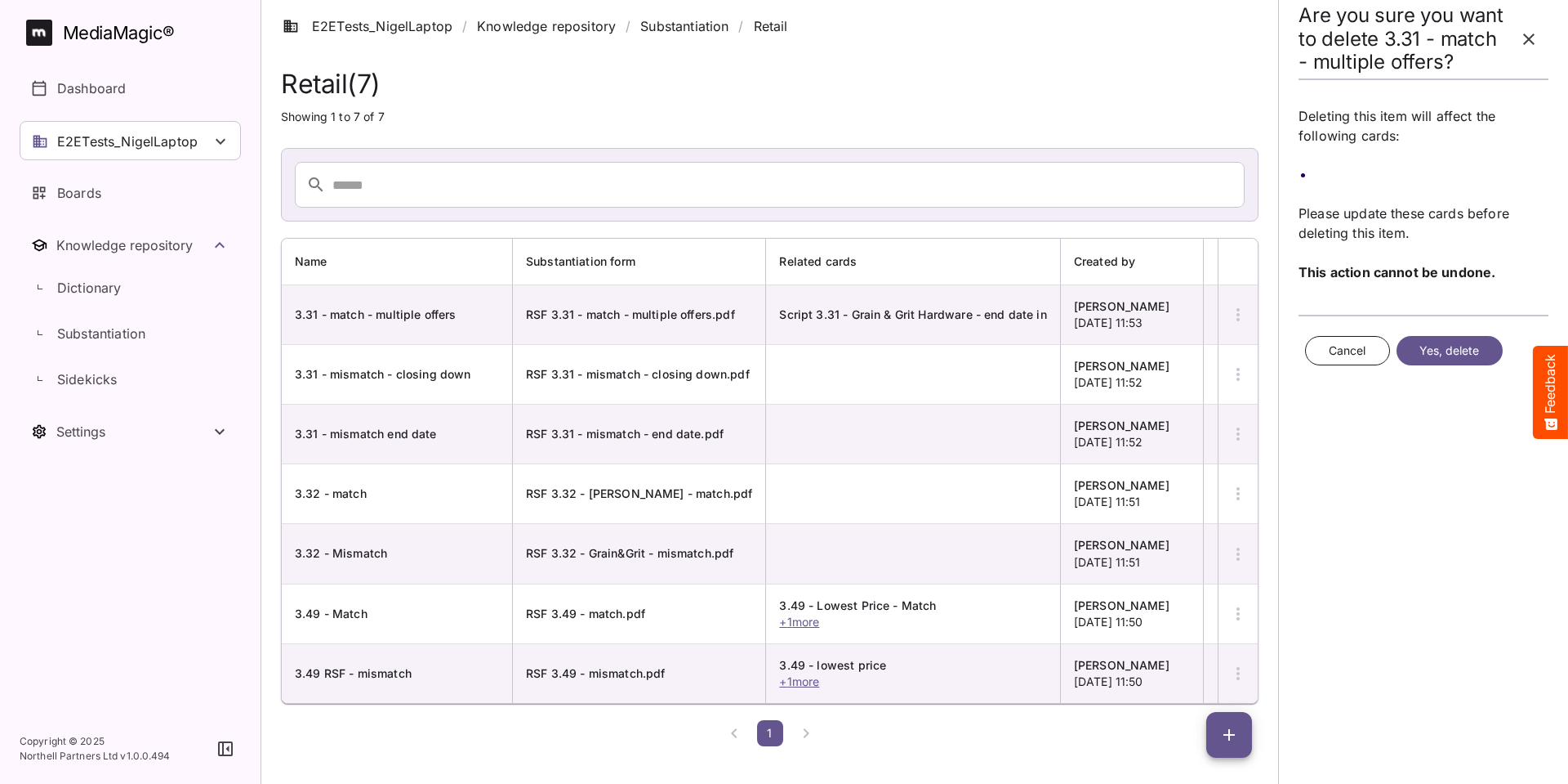
click at [1452, 351] on span "Yes, delete" at bounding box center [1449, 350] width 60 height 20
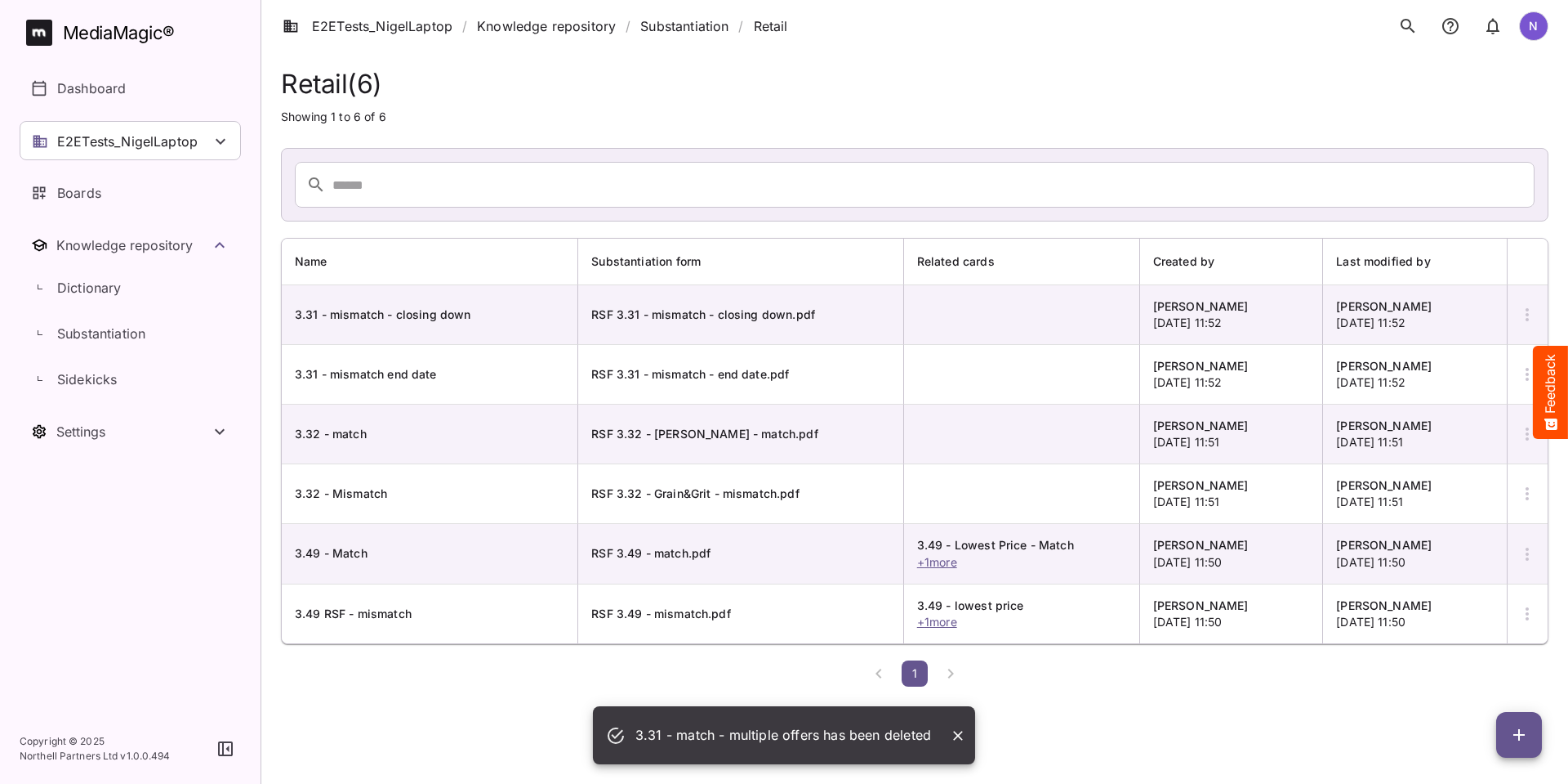
click at [1520, 314] on icon "button" at bounding box center [1527, 314] width 19 height 19
click at [1471, 438] on p "Delete Substantiation" at bounding box center [1459, 435] width 133 height 19
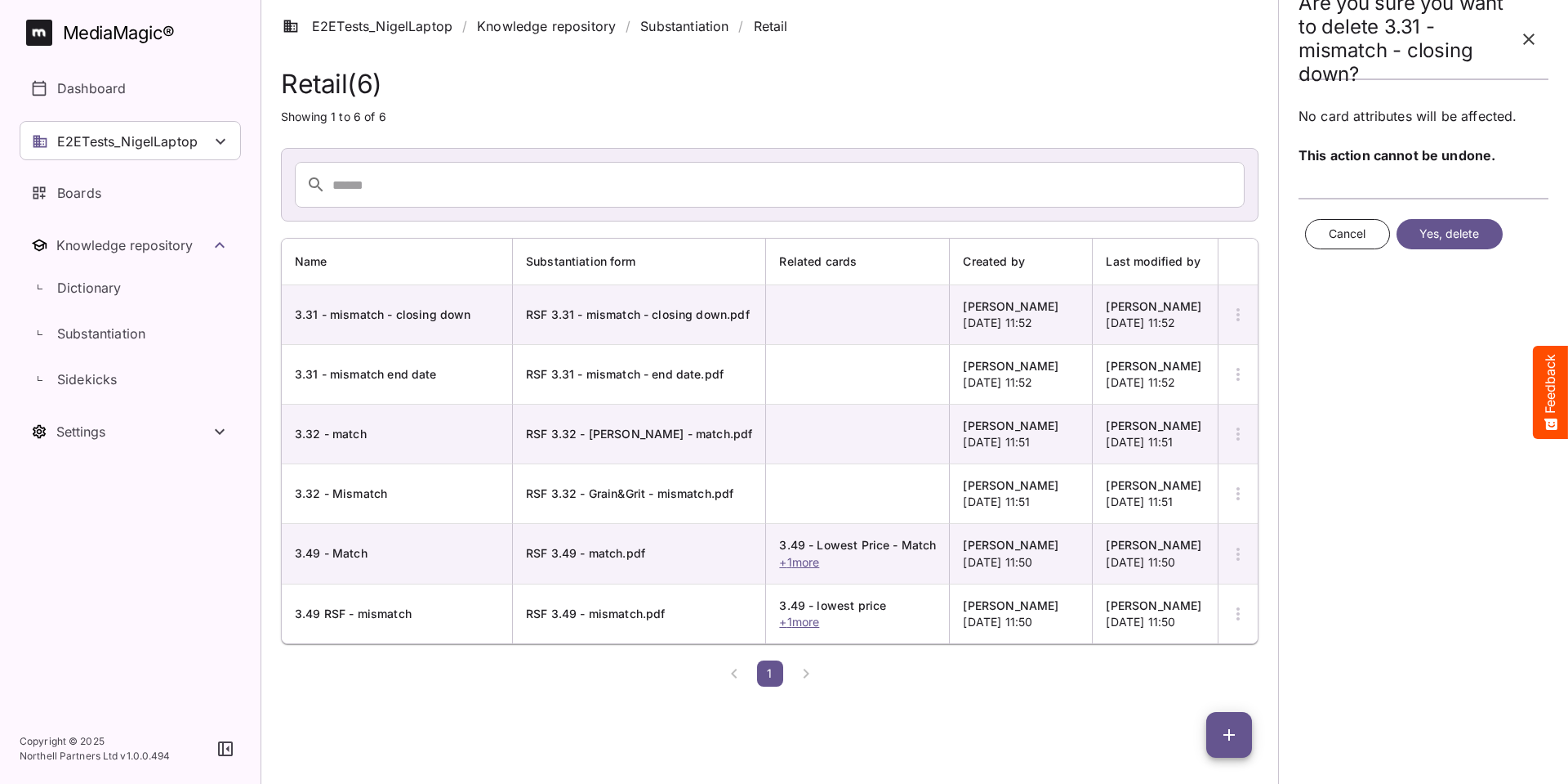
click at [1459, 239] on span "Yes, delete" at bounding box center [1449, 234] width 60 height 20
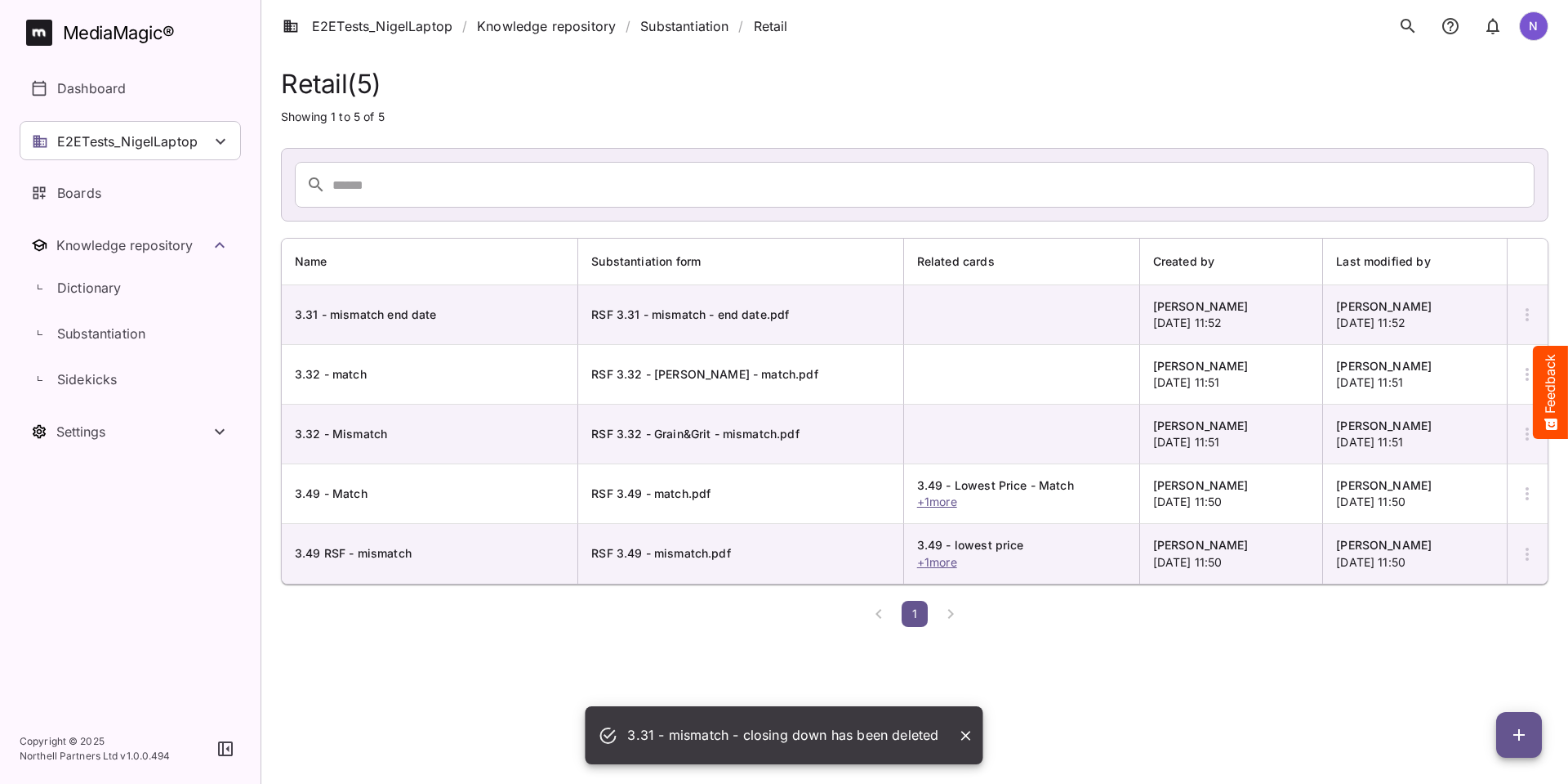
click at [1521, 313] on icon "button" at bounding box center [1527, 314] width 19 height 19
click at [1488, 428] on p "Delete Substantiation" at bounding box center [1459, 435] width 133 height 19
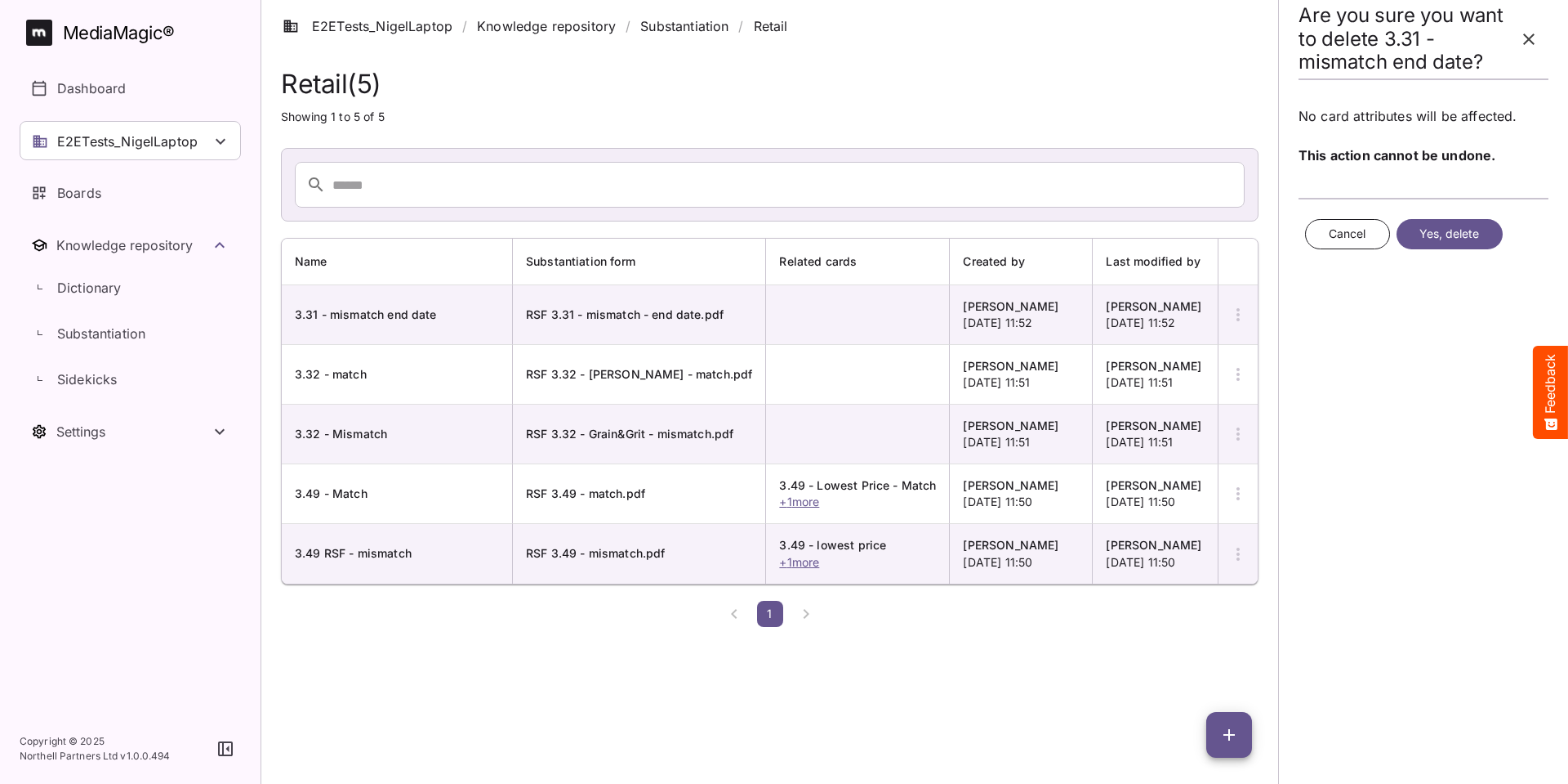
click at [1460, 236] on span "Yes, delete" at bounding box center [1449, 234] width 60 height 20
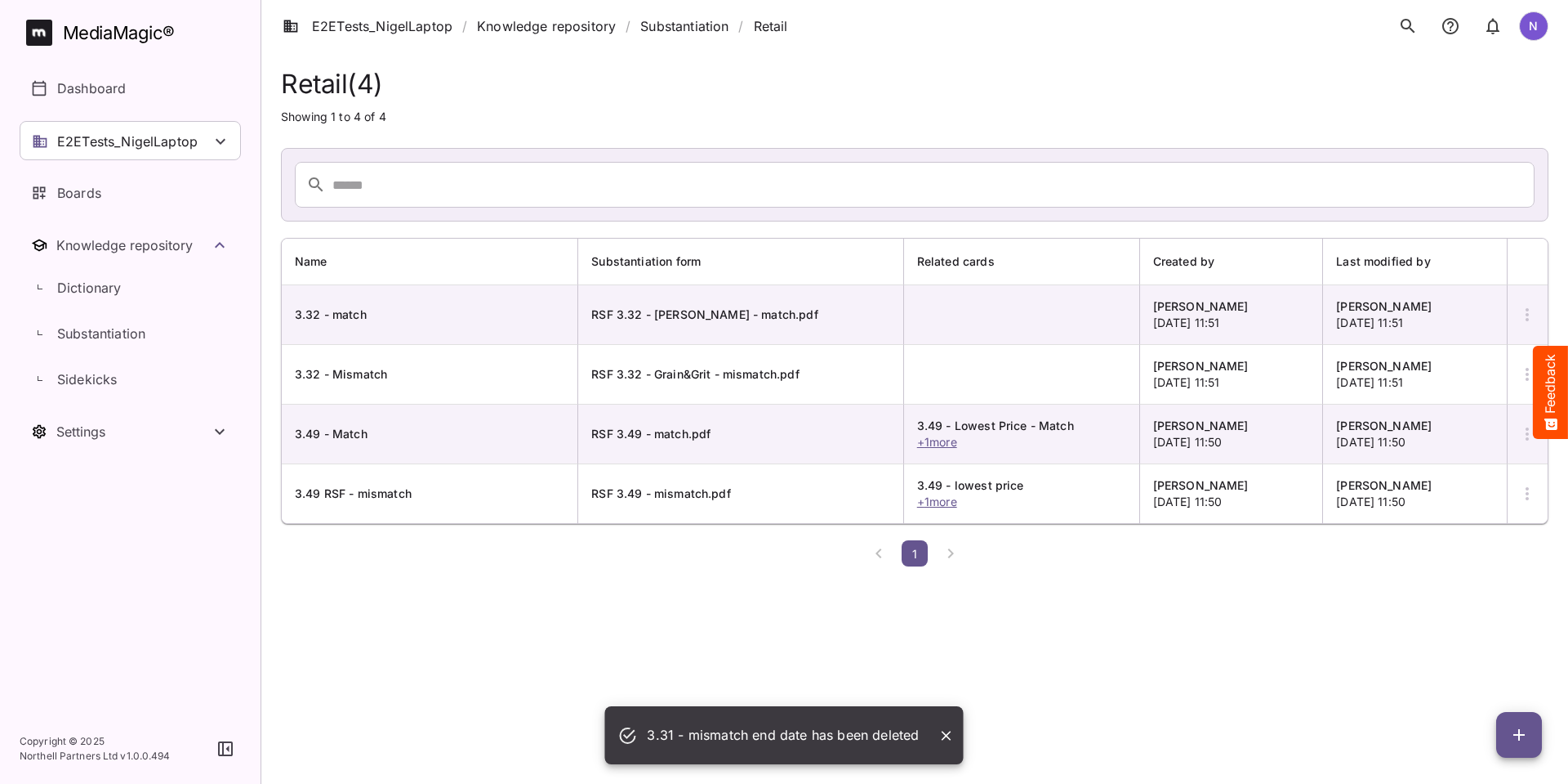
click at [1524, 310] on icon "button" at bounding box center [1527, 314] width 19 height 19
click at [1486, 431] on p "Delete Substantiation" at bounding box center [1459, 435] width 133 height 19
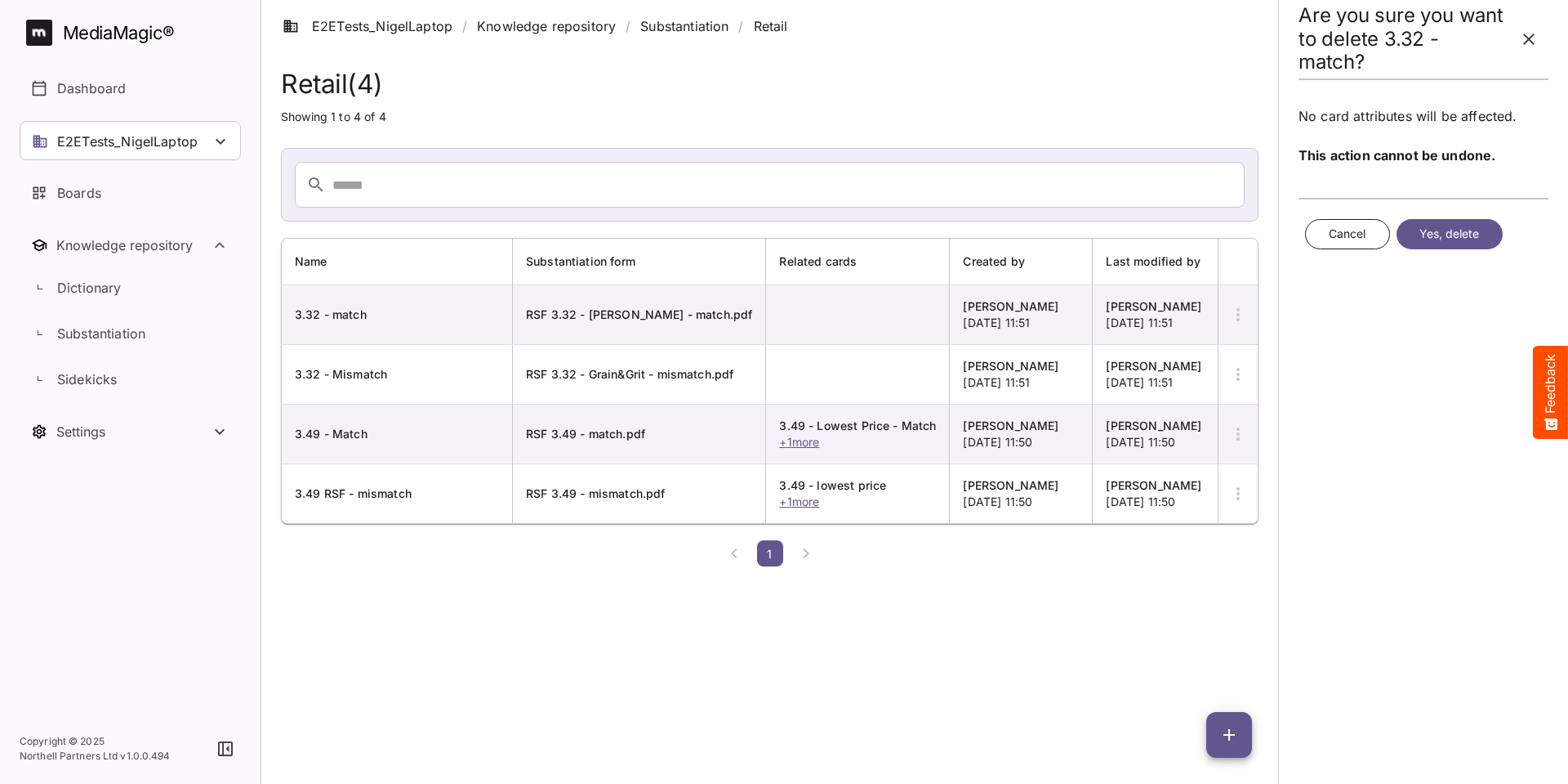
click at [1462, 228] on span "Yes, delete" at bounding box center [1449, 234] width 60 height 20
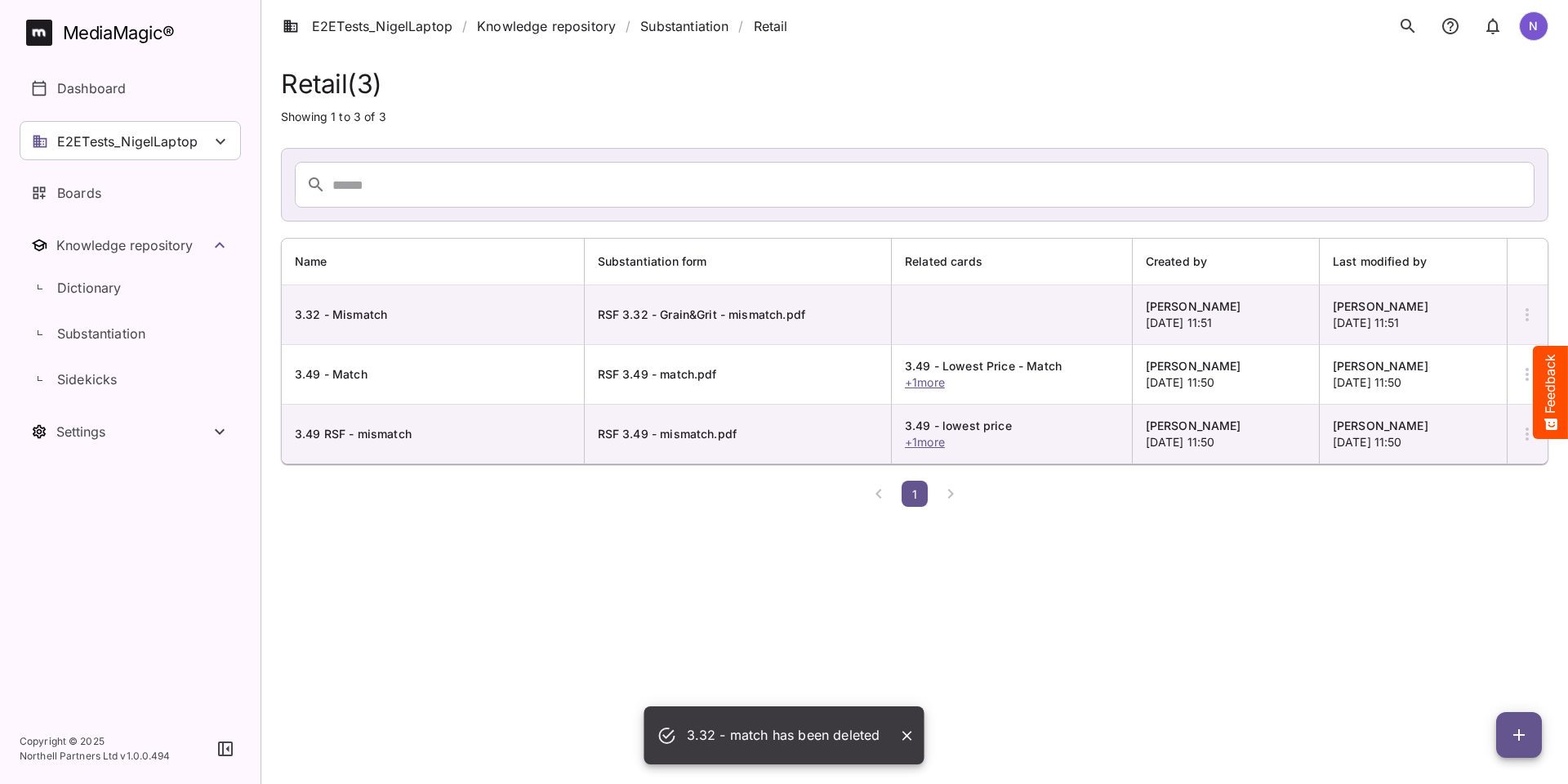
click at [1519, 306] on icon "button" at bounding box center [1527, 314] width 19 height 19
click at [1470, 435] on p "Delete Substantiation" at bounding box center [1459, 435] width 133 height 19
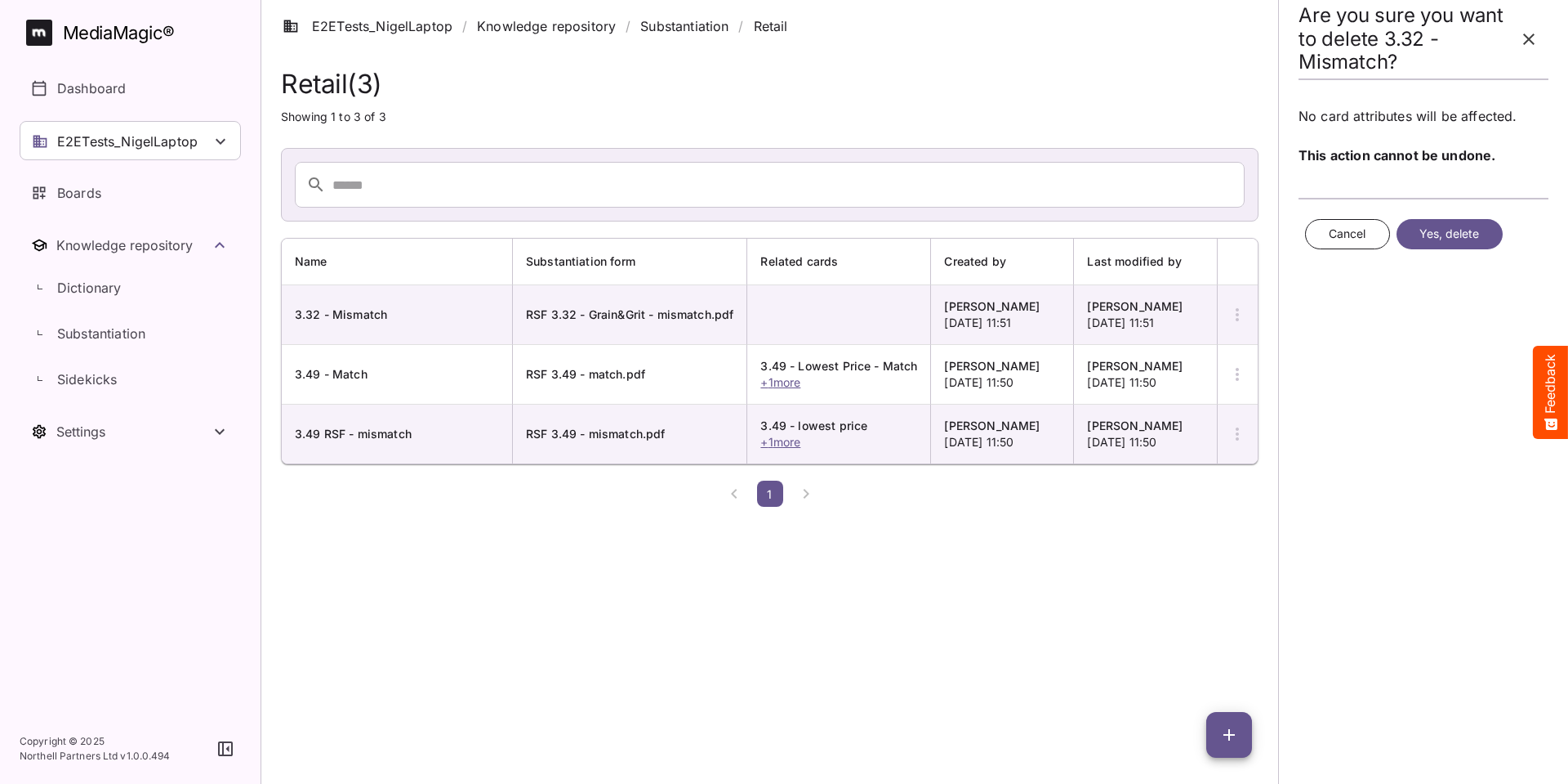
click at [1466, 235] on span "Yes, delete" at bounding box center [1449, 234] width 60 height 20
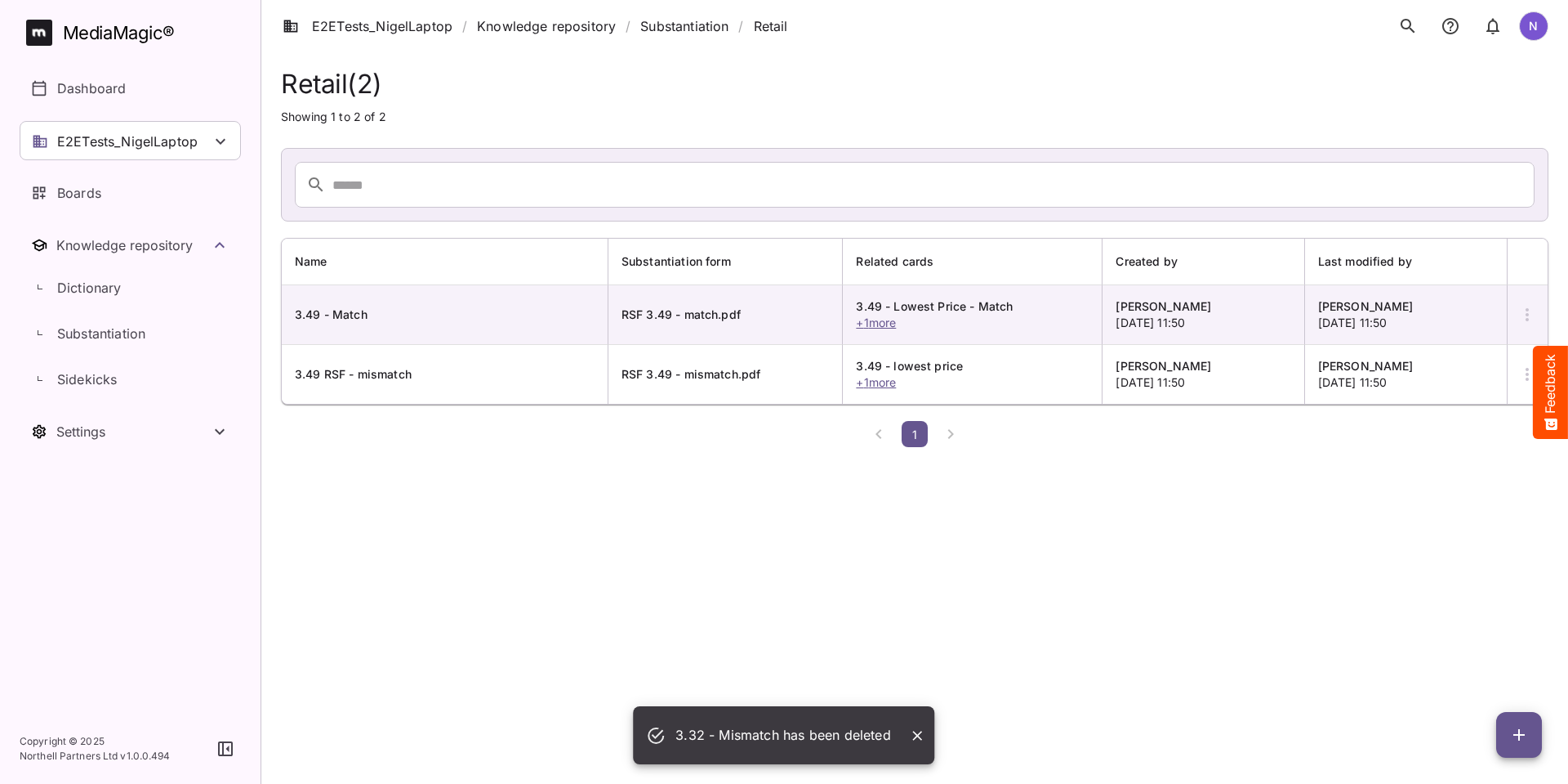
click at [1522, 313] on icon "button" at bounding box center [1527, 314] width 19 height 19
click at [1481, 426] on p "Delete Substantiation" at bounding box center [1459, 435] width 133 height 19
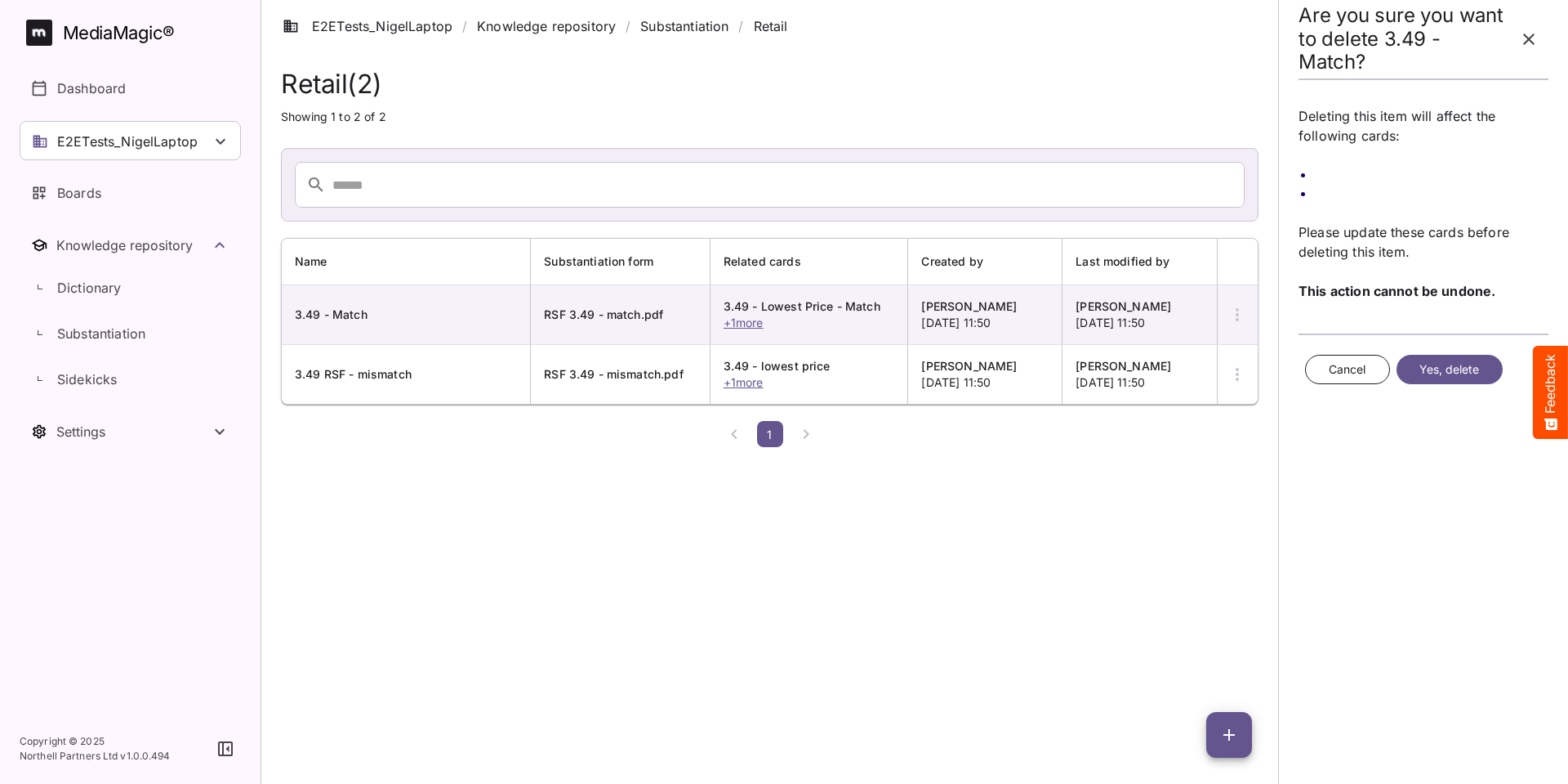
click at [1467, 368] on span "Yes, delete" at bounding box center [1449, 370] width 60 height 20
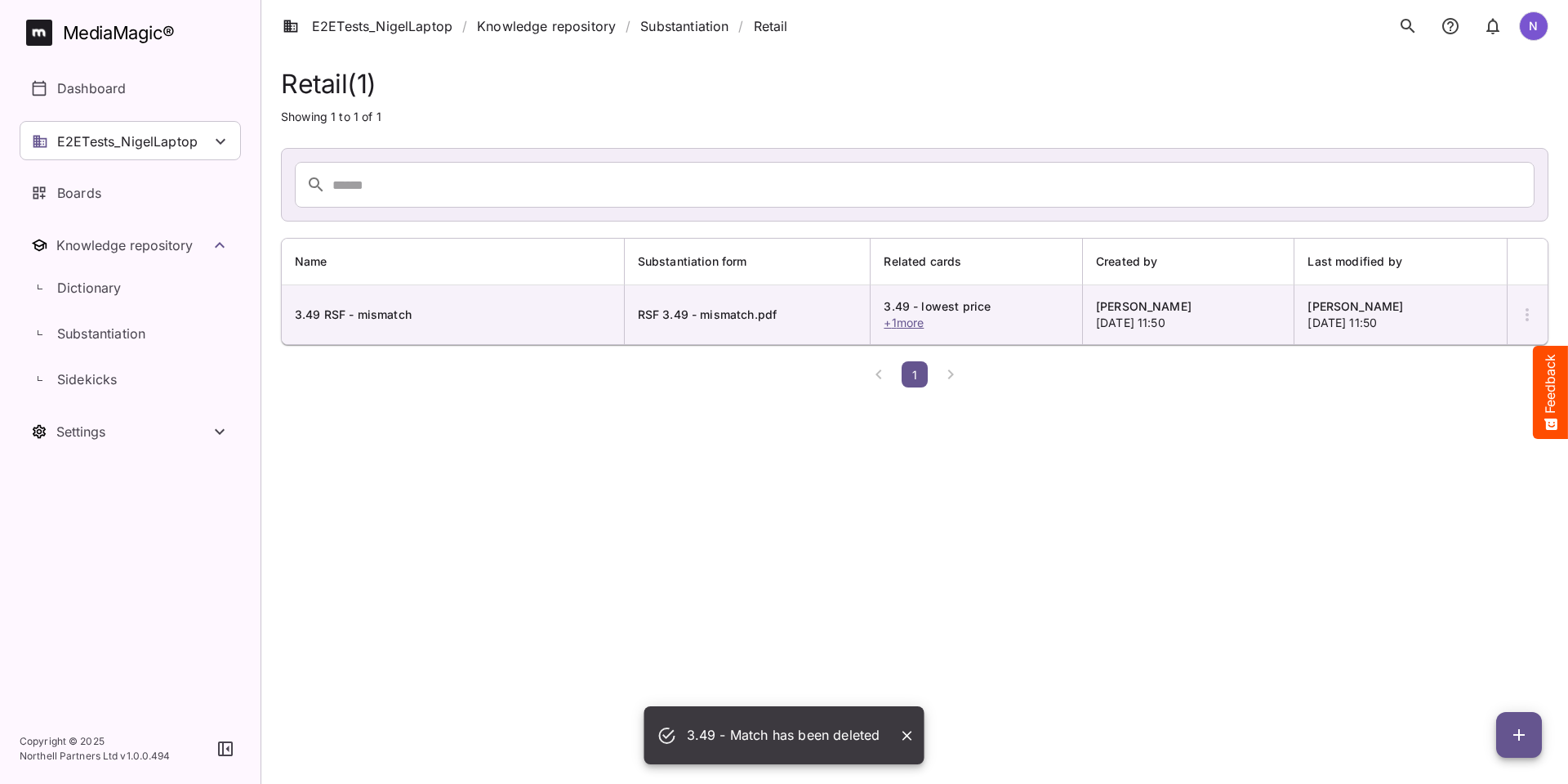
click at [1520, 306] on icon "button" at bounding box center [1527, 314] width 19 height 19
click at [1471, 427] on p "Delete Substantiation" at bounding box center [1459, 435] width 133 height 19
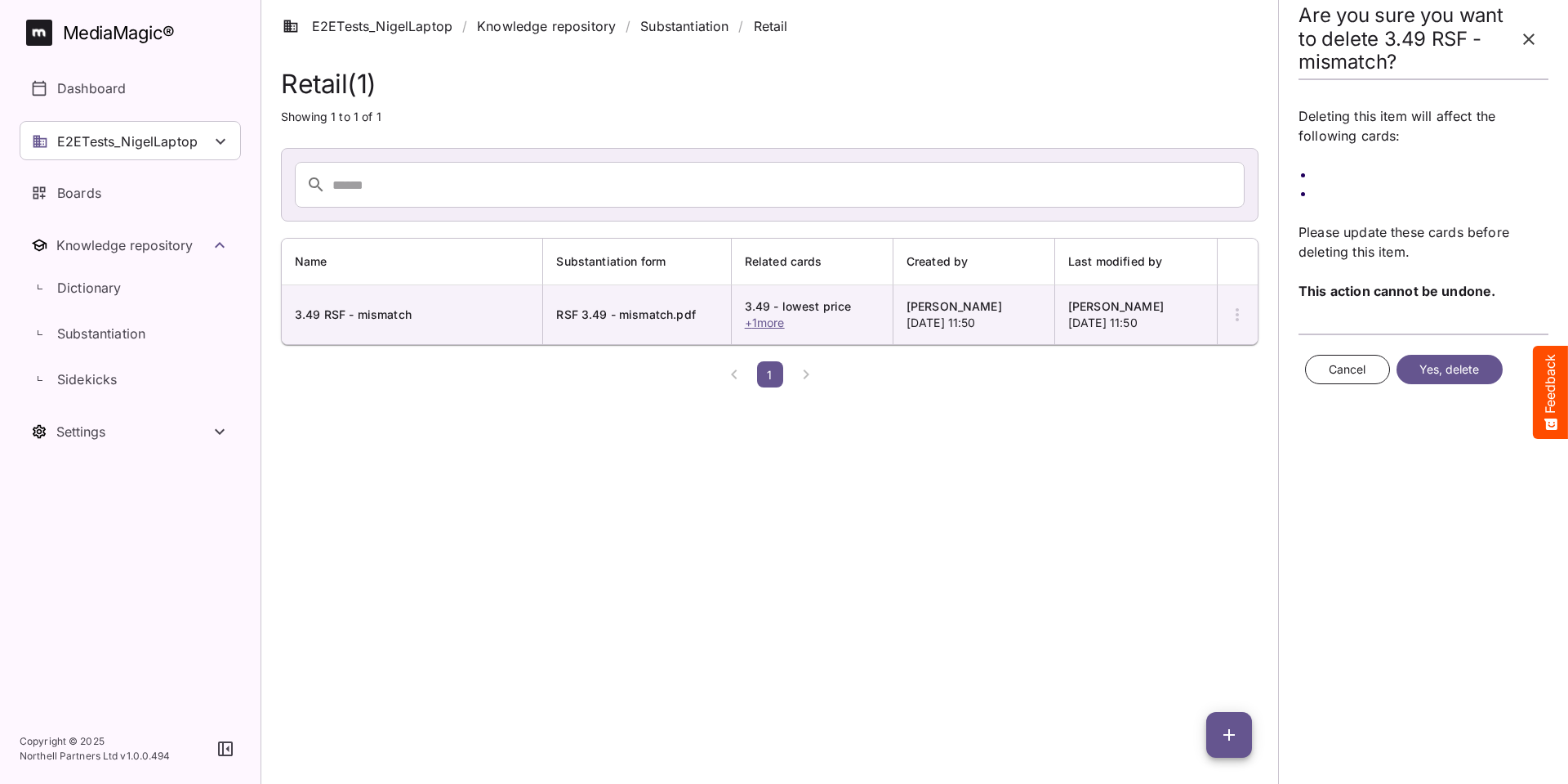
click at [1467, 362] on span "Yes, delete" at bounding box center [1449, 370] width 60 height 20
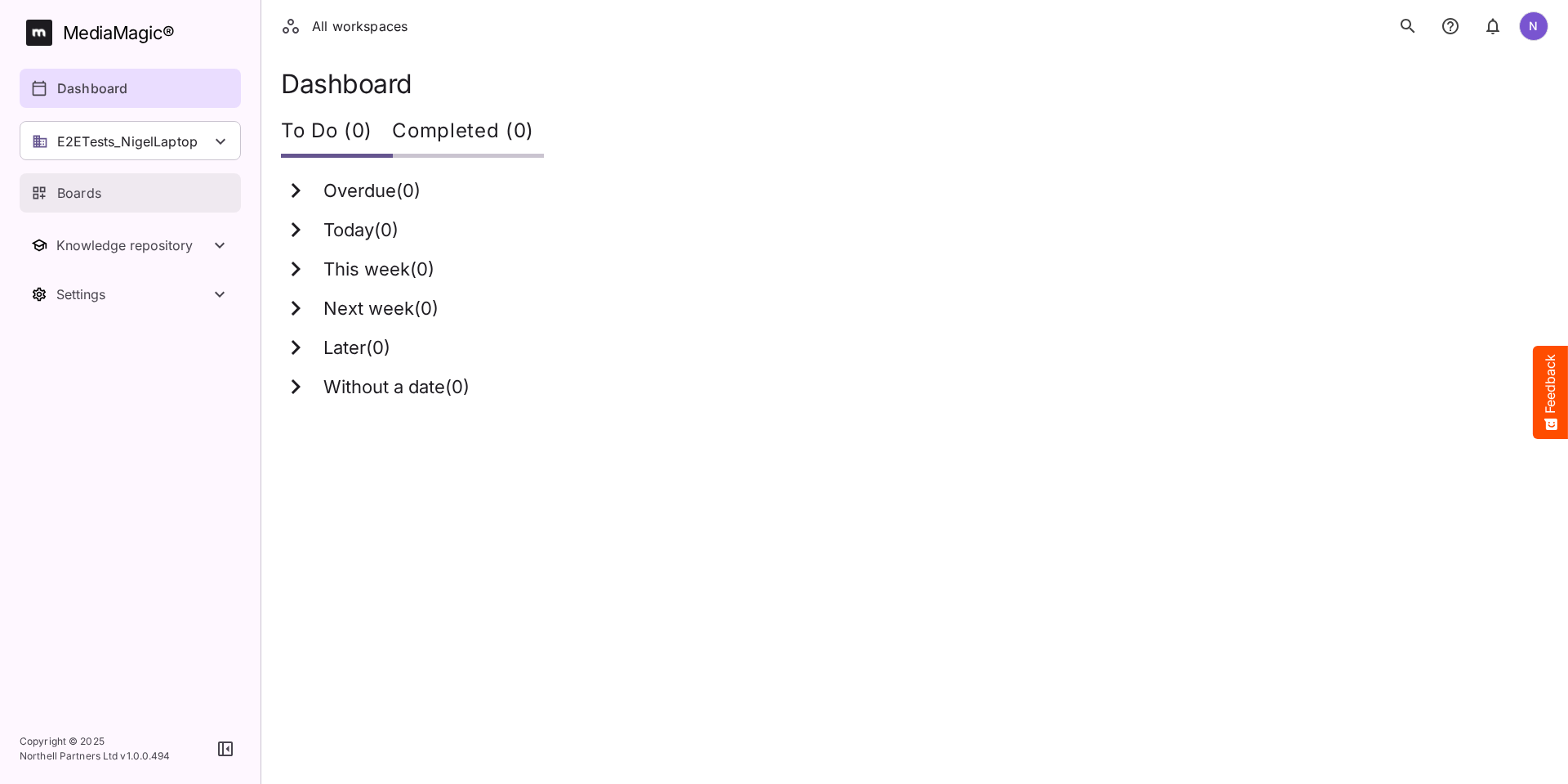
click at [89, 197] on p "Boards" at bounding box center [80, 192] width 44 height 19
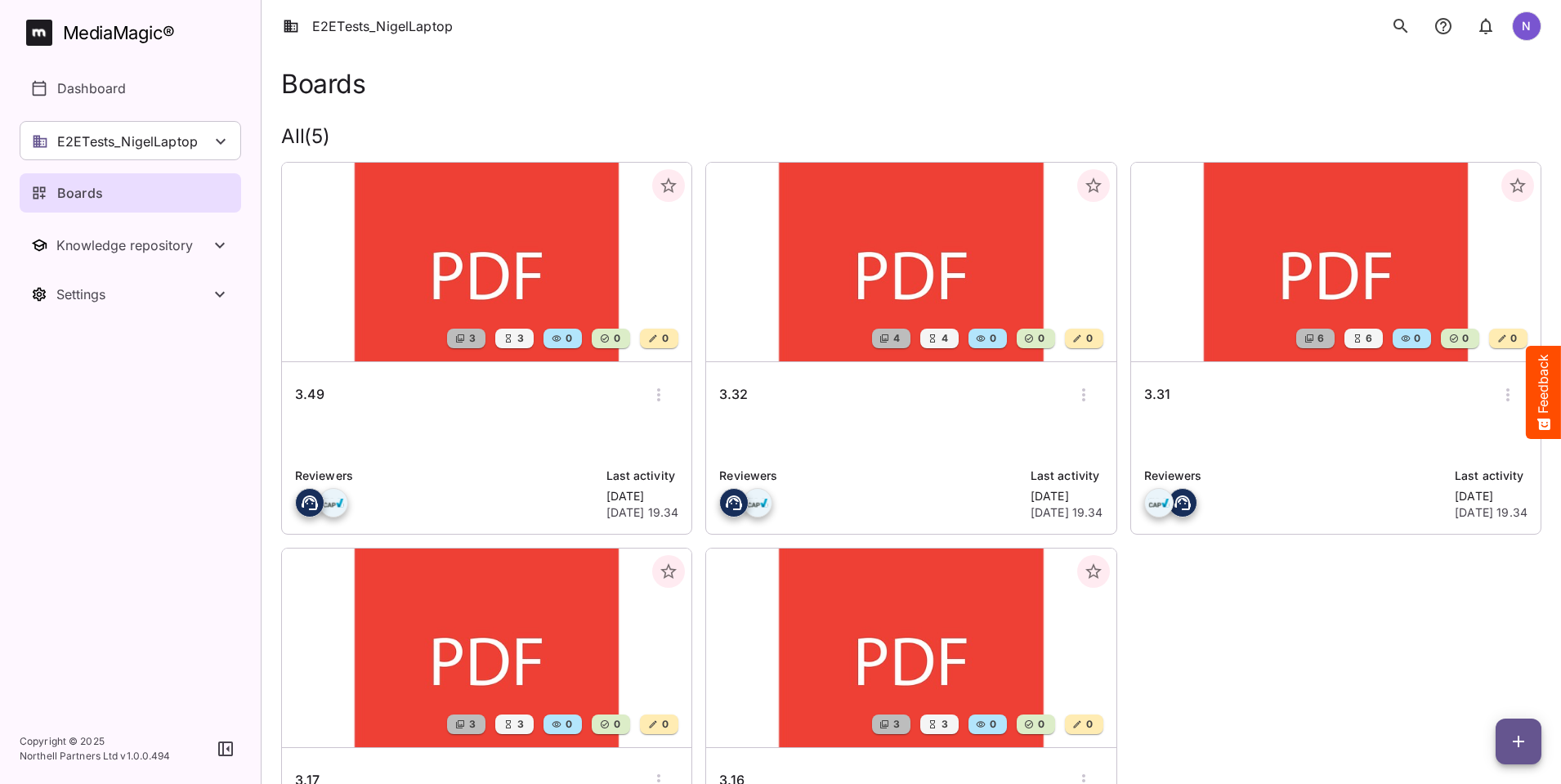
click at [317, 390] on h6 "3.49" at bounding box center [309, 394] width 29 height 21
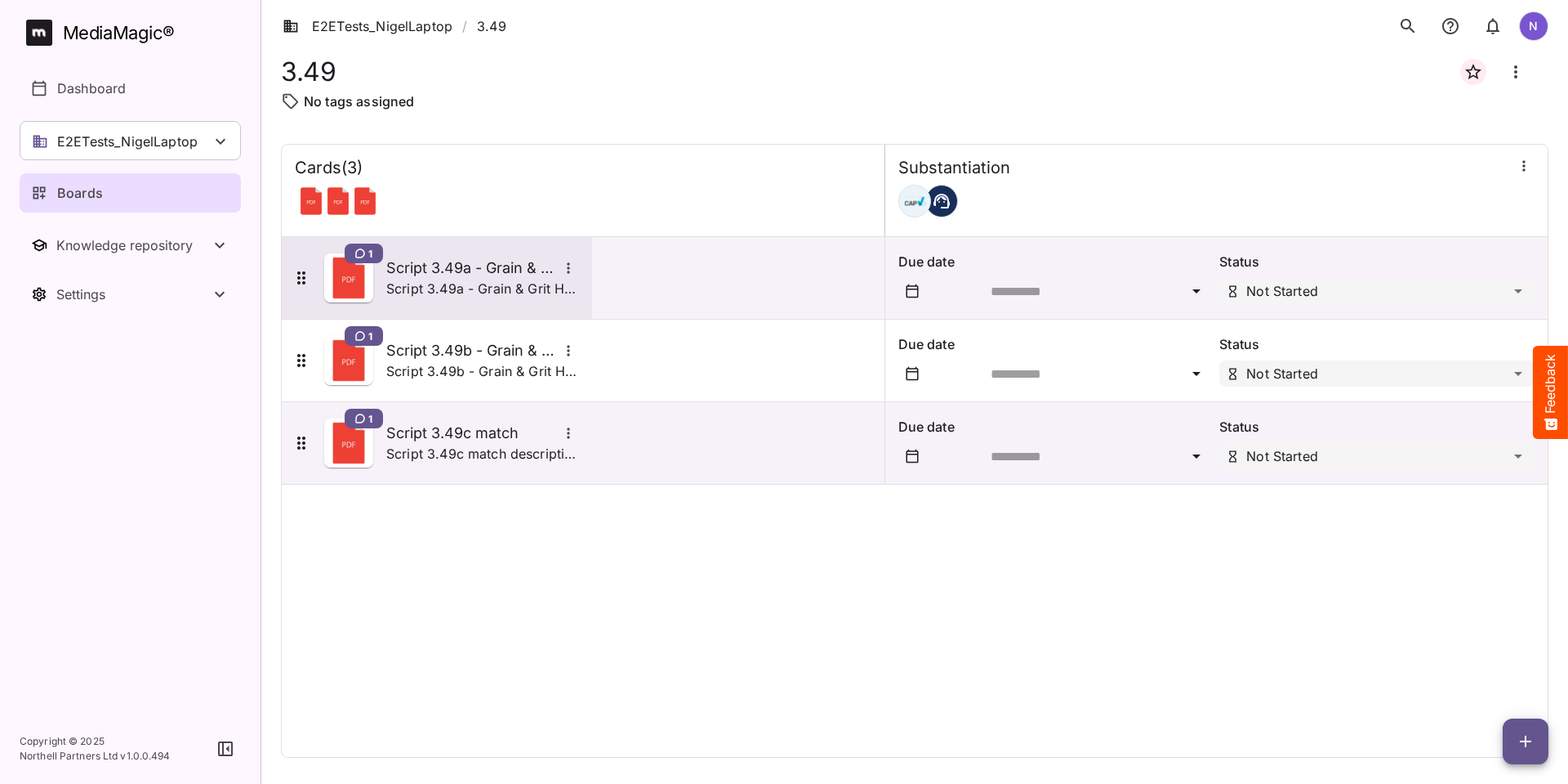
click at [414, 276] on h5 "Script 3.49a - Grain & Grit Hardware - satisfaction match" at bounding box center [473, 267] width 172 height 19
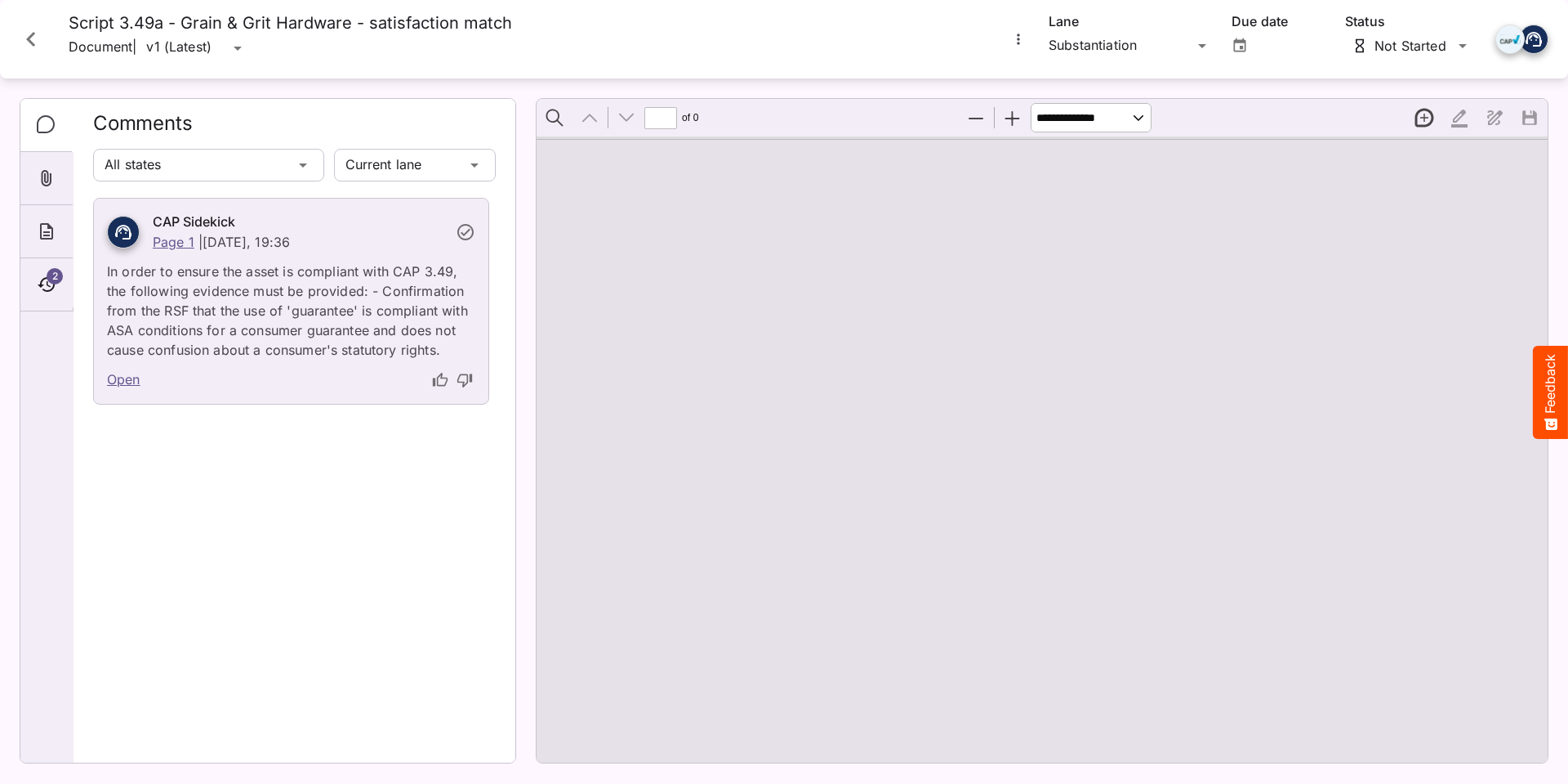
type input "*"
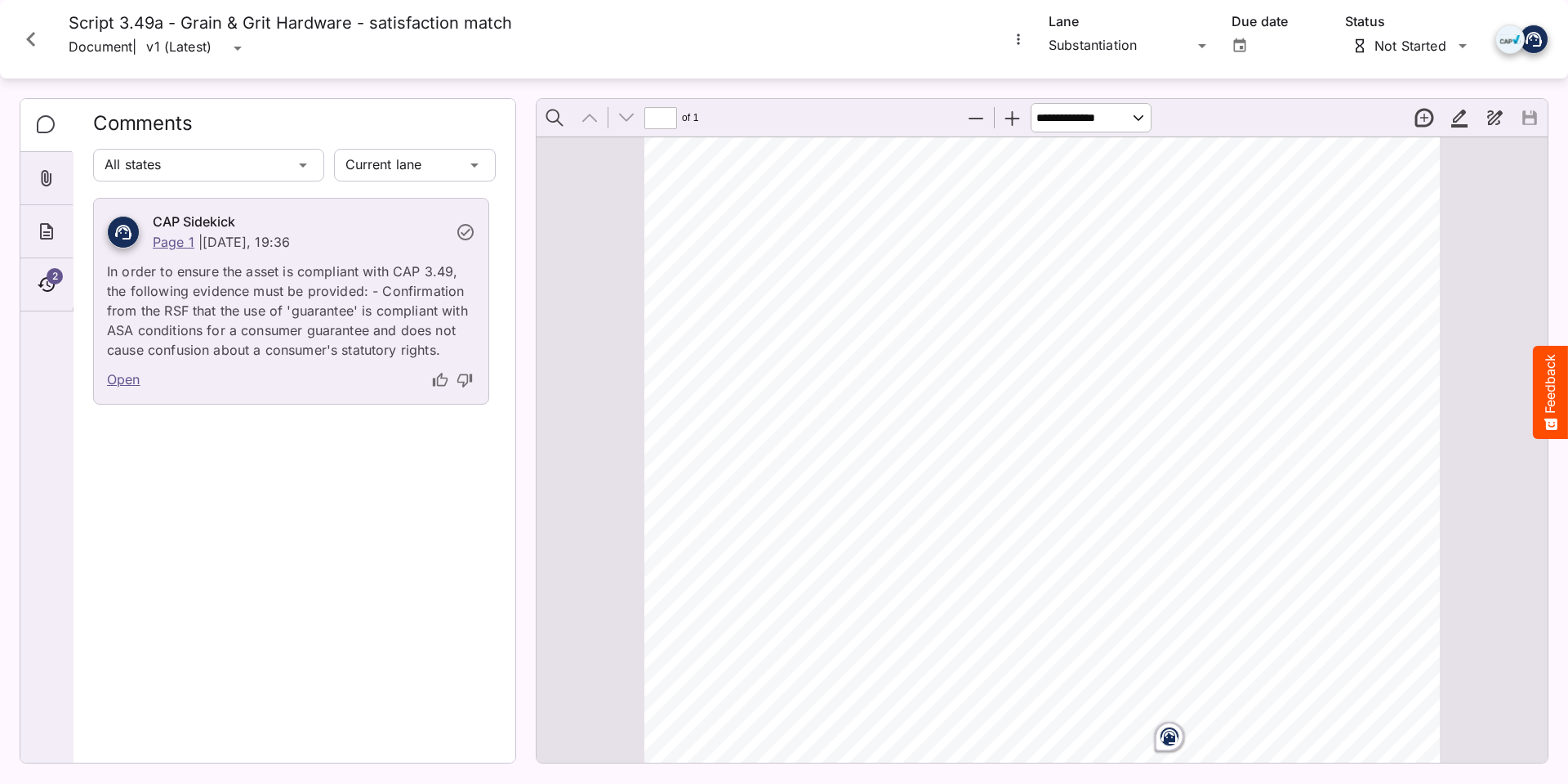
scroll to position [38, 0]
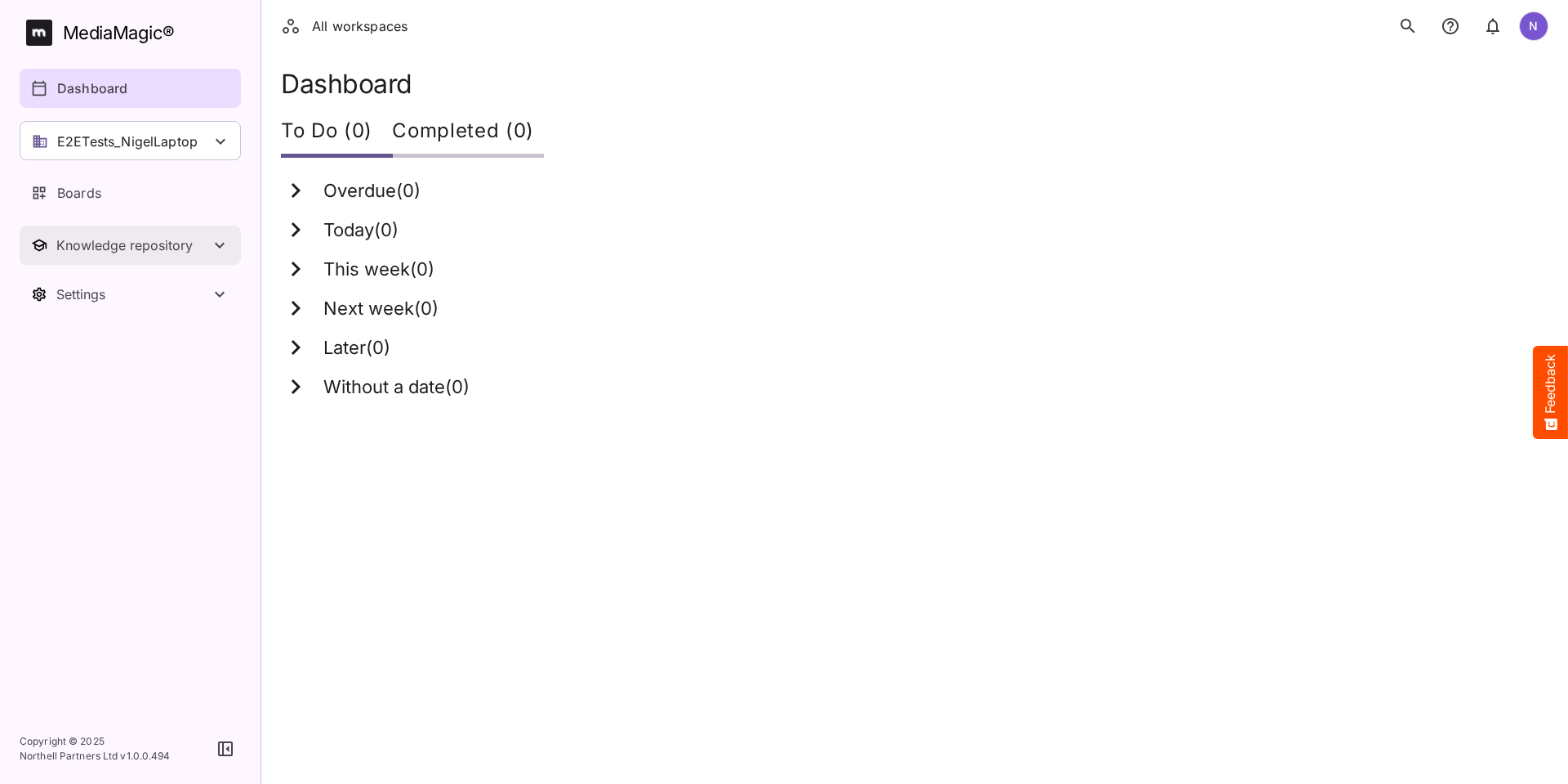
click at [86, 240] on div "Knowledge repository" at bounding box center [133, 245] width 154 height 16
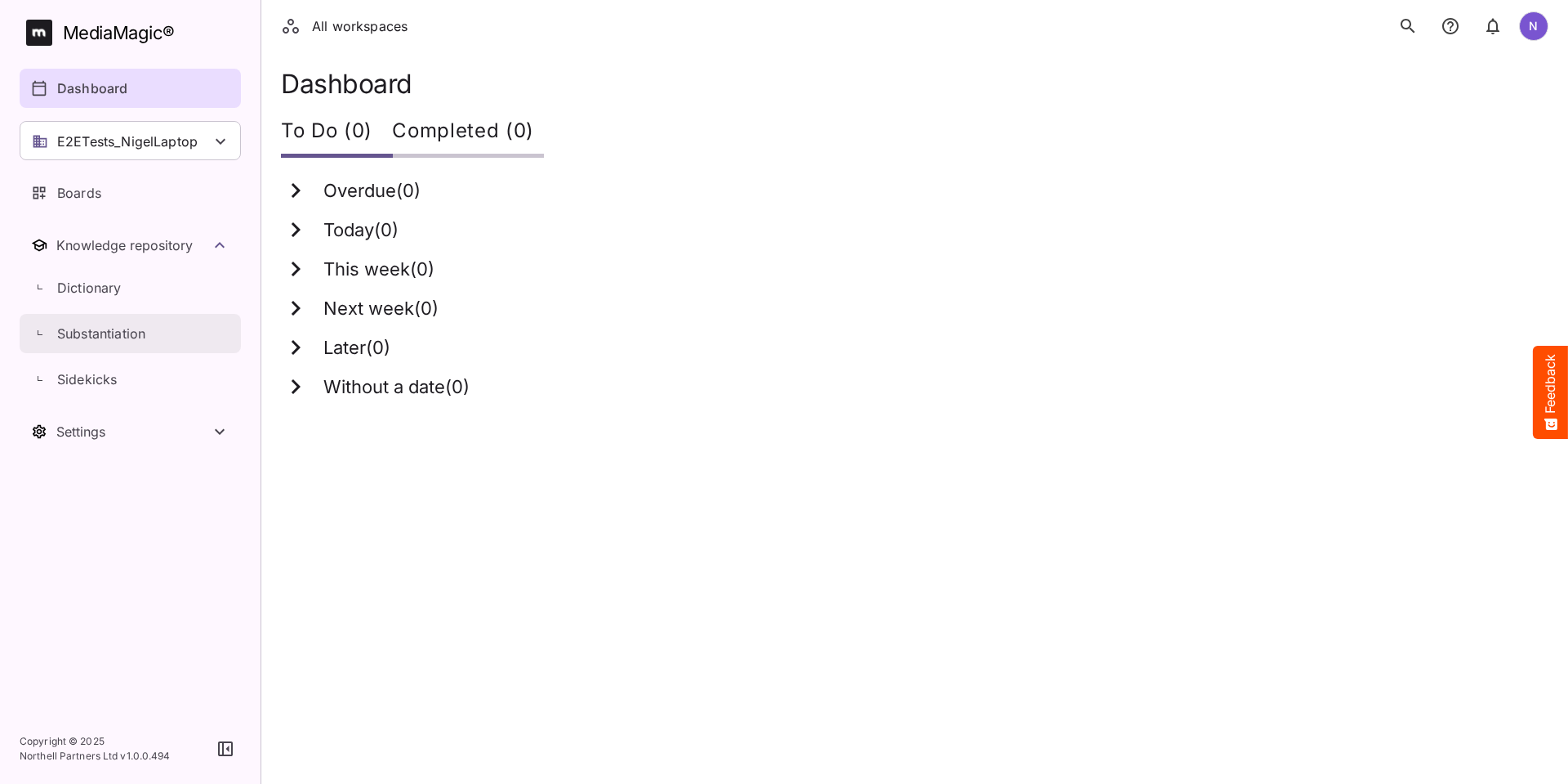
click at [86, 329] on p "Substantiation" at bounding box center [101, 333] width 88 height 19
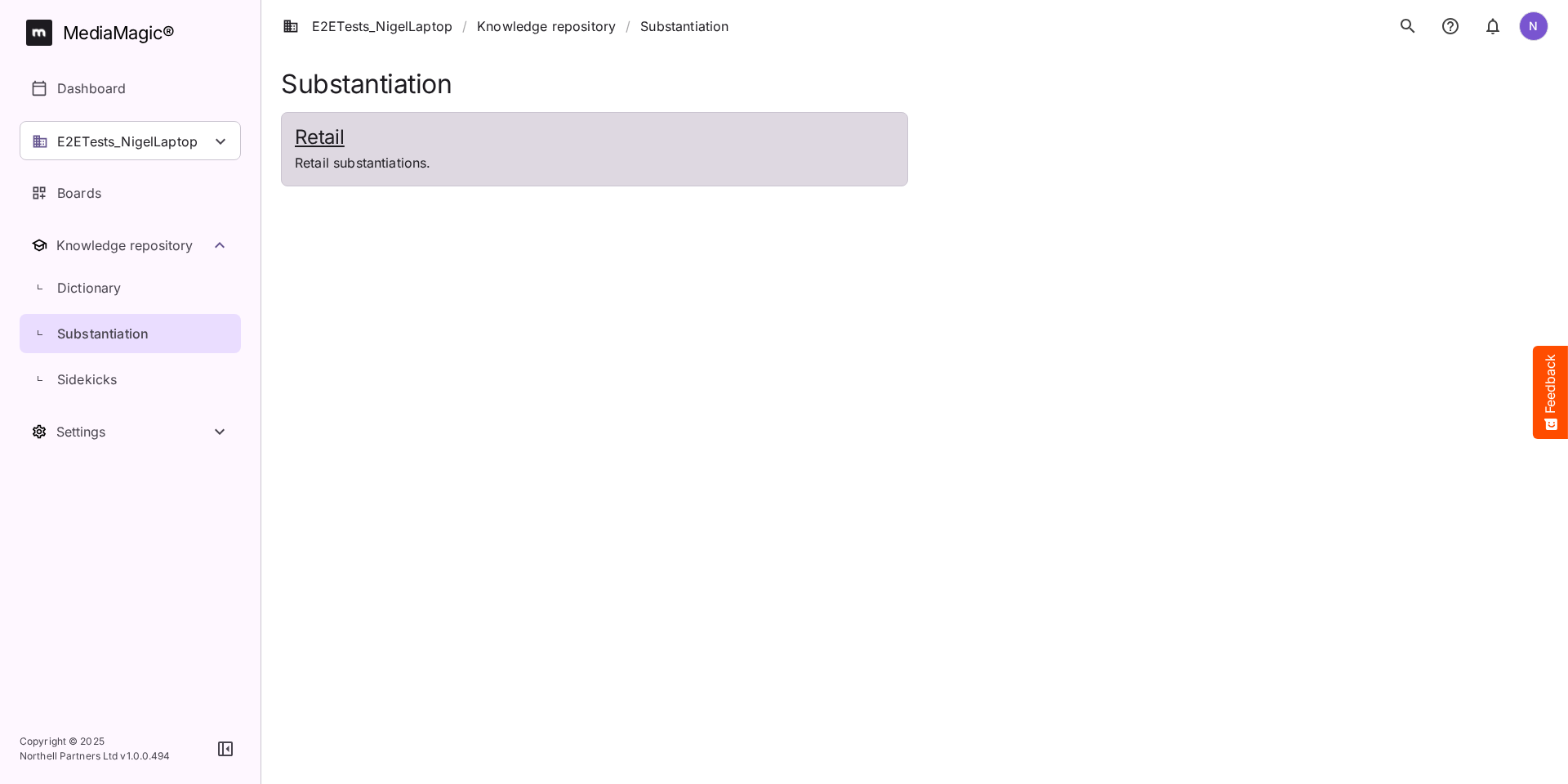
click at [315, 139] on h2 "Retail" at bounding box center [594, 138] width 600 height 24
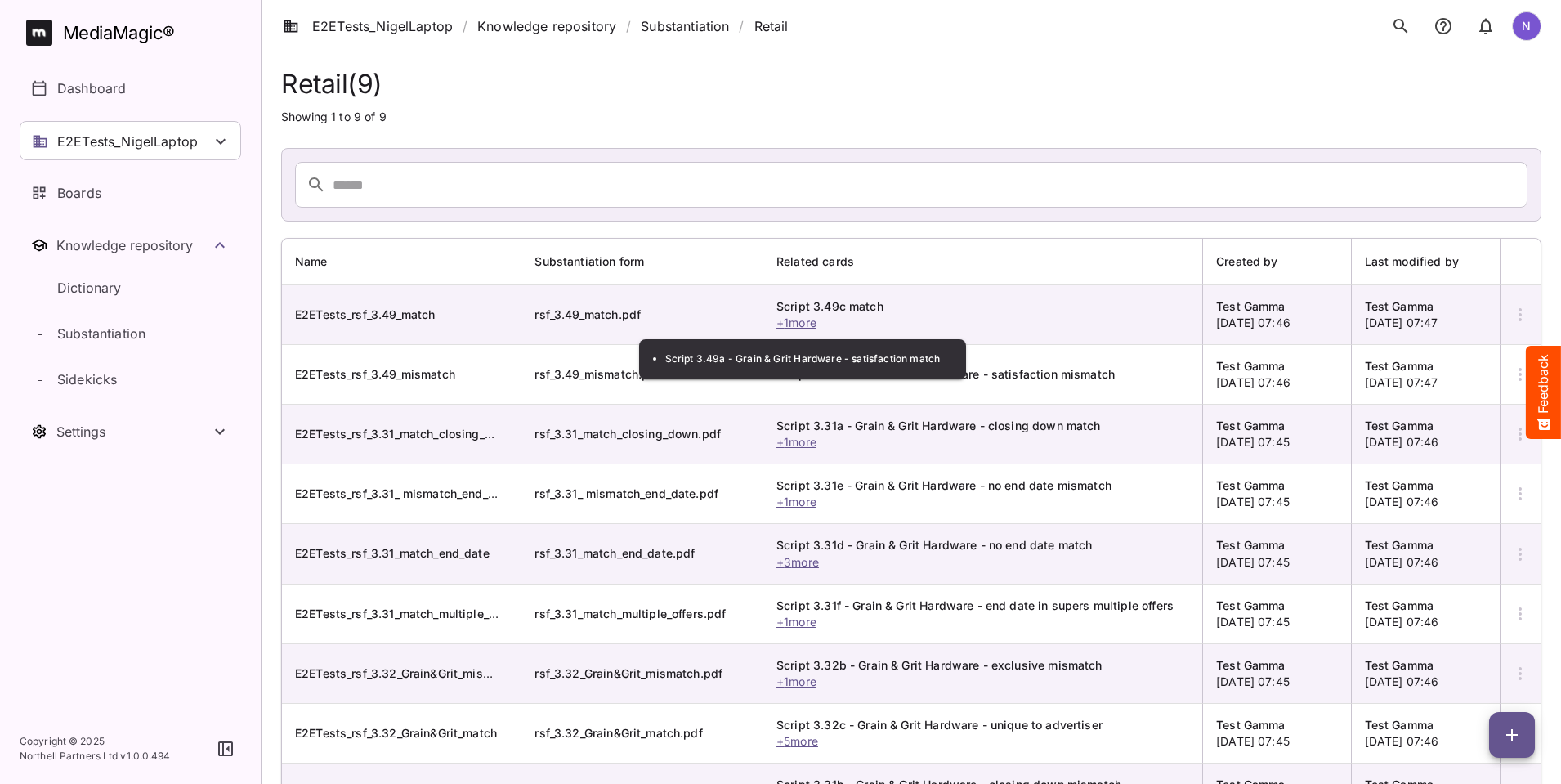
click at [795, 323] on span "+ 1 more" at bounding box center [797, 322] width 40 height 14
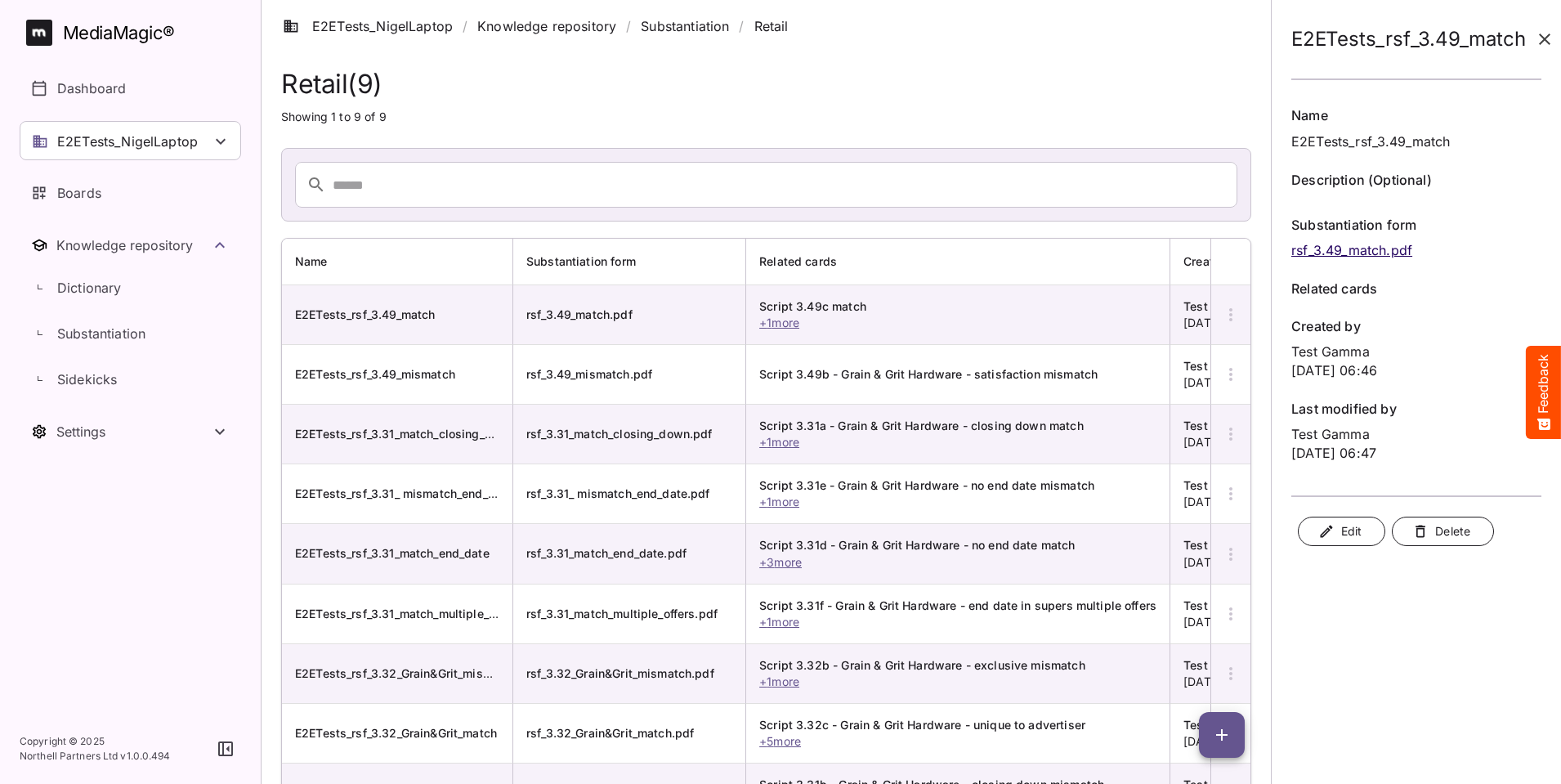
click at [1337, 525] on span "Edit" at bounding box center [1341, 532] width 40 height 20
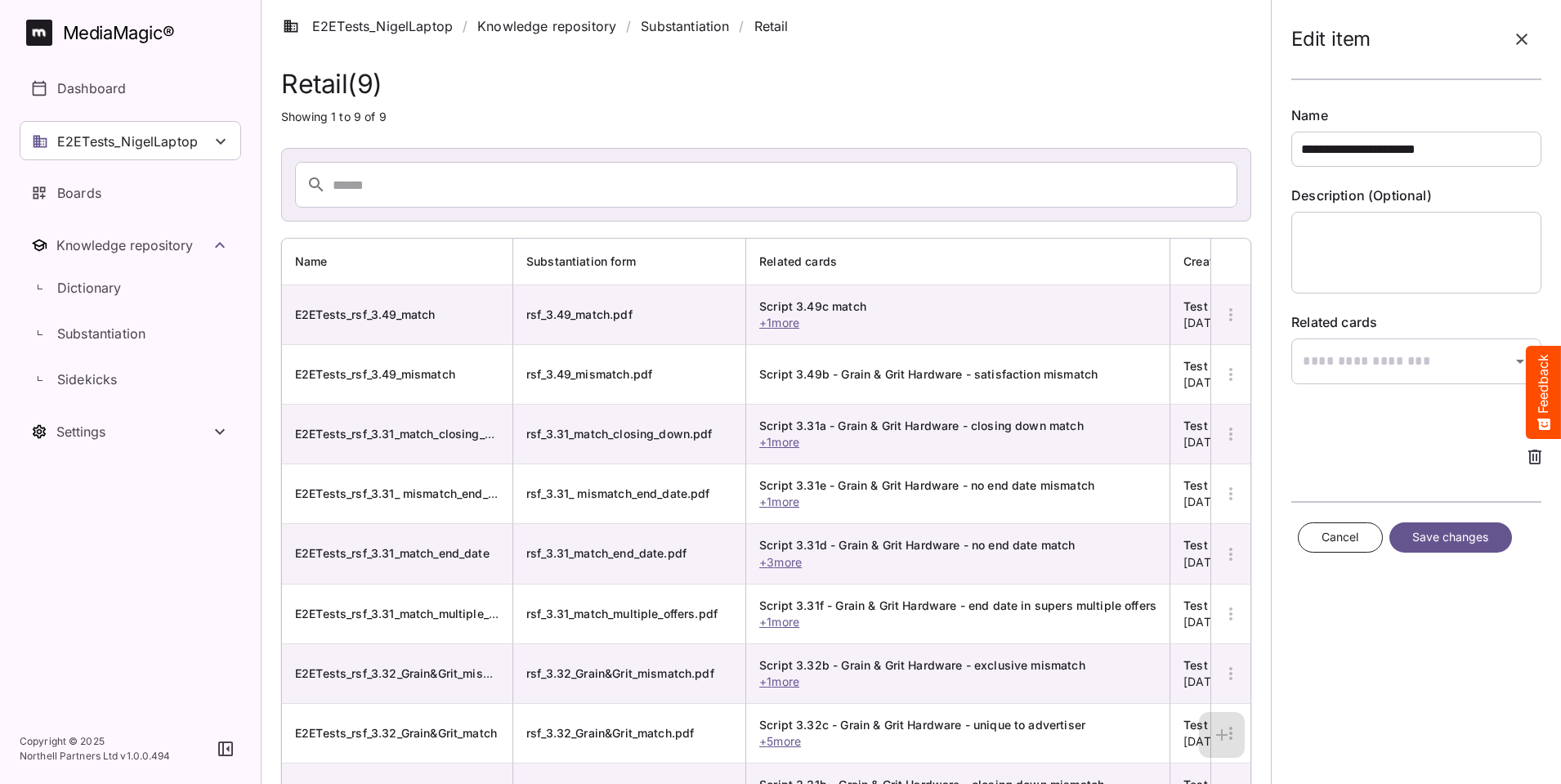
click at [1519, 35] on icon "button" at bounding box center [1522, 38] width 19 height 19
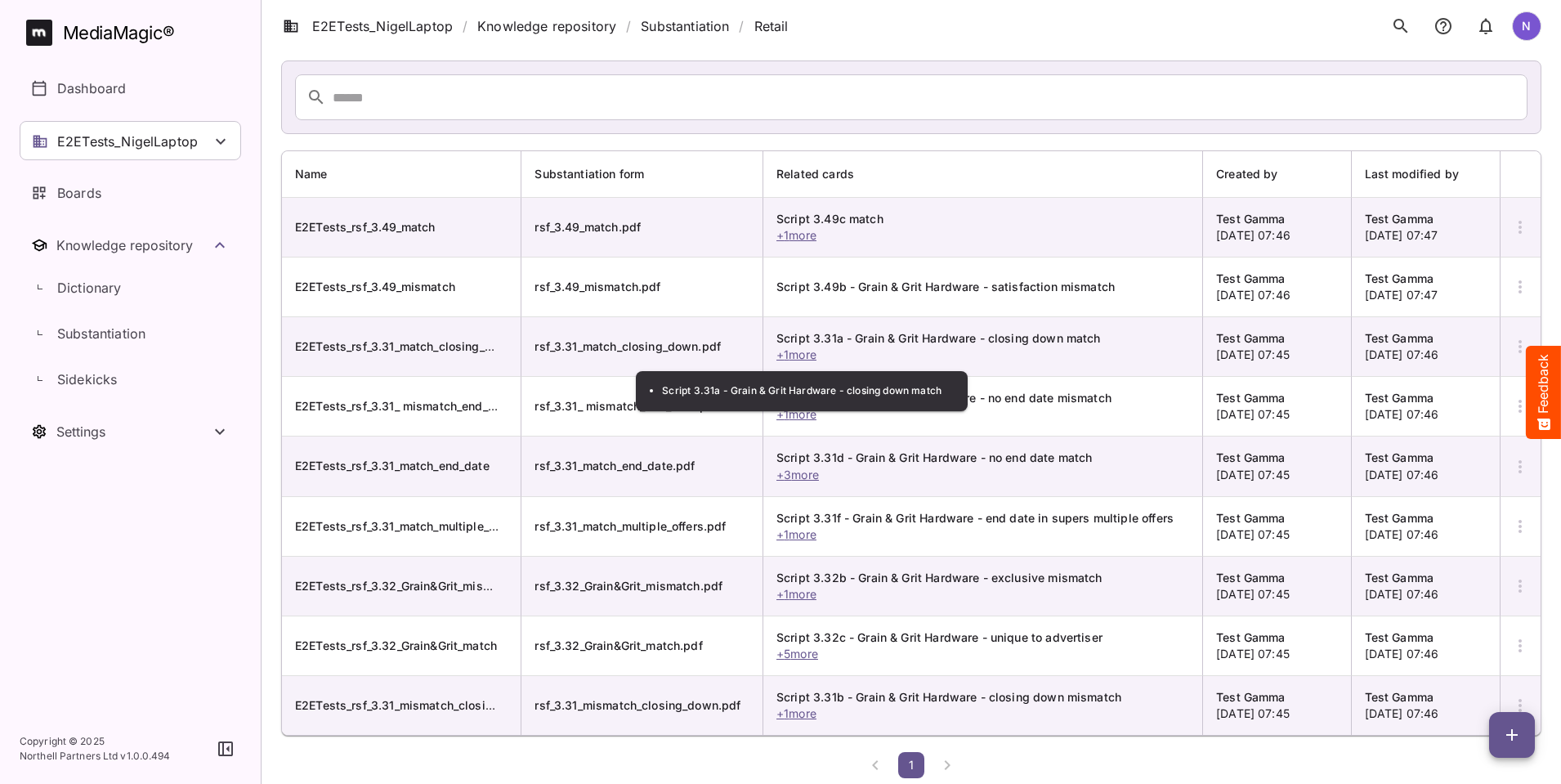
scroll to position [88, 0]
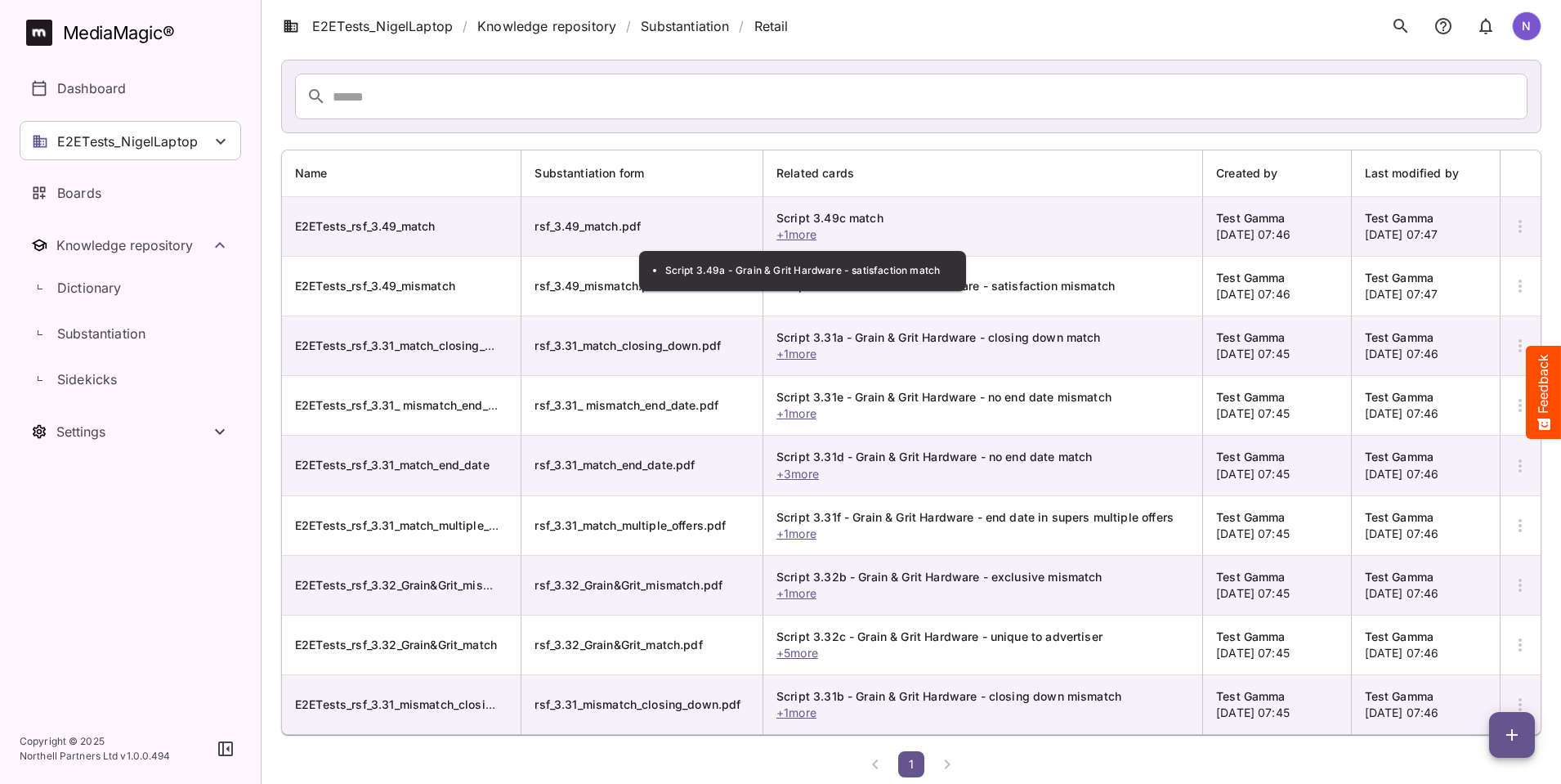
click at [815, 235] on span "+ 1 more" at bounding box center [797, 233] width 40 height 14
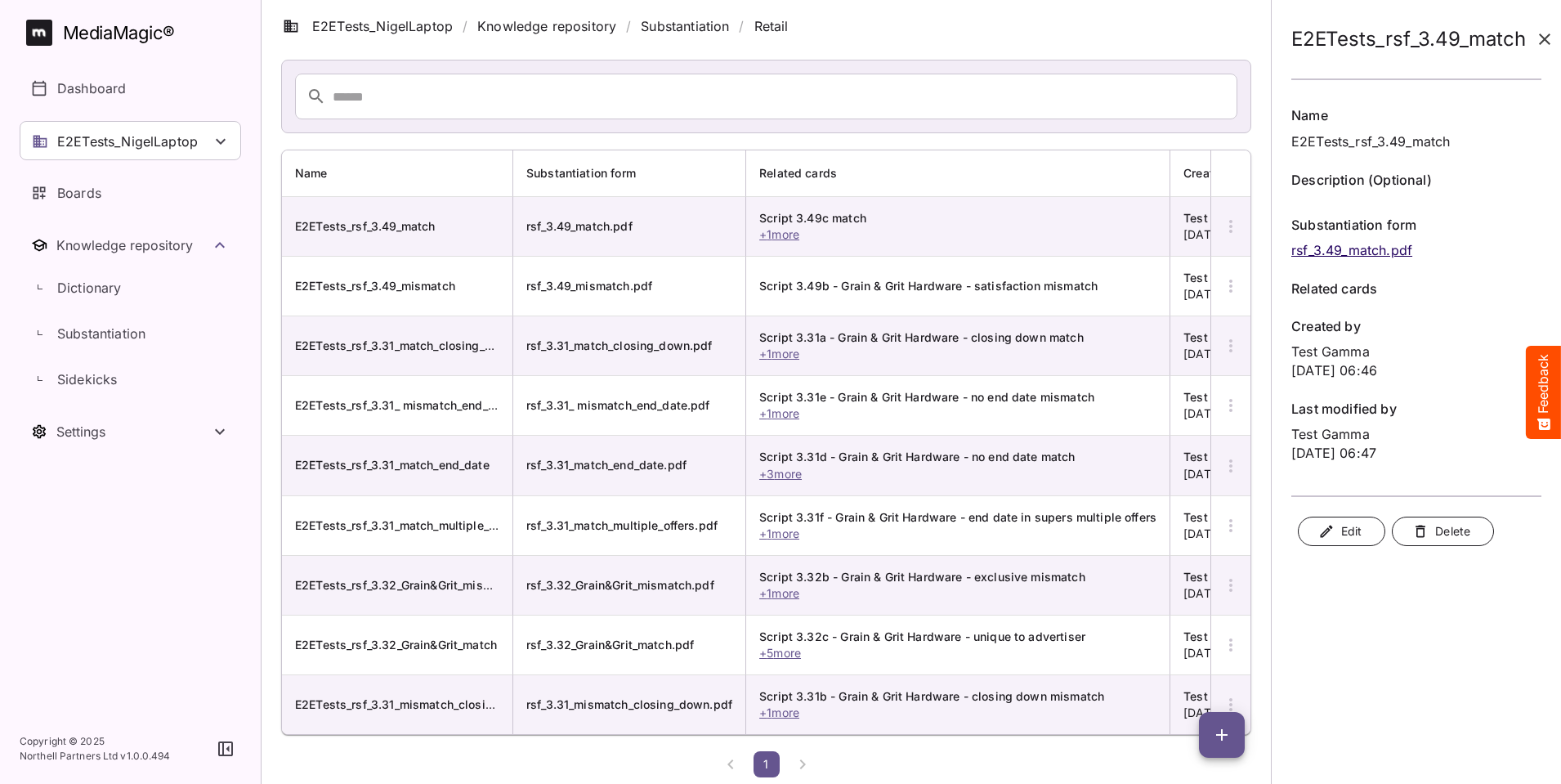
click at [1541, 39] on icon "button" at bounding box center [1545, 38] width 19 height 19
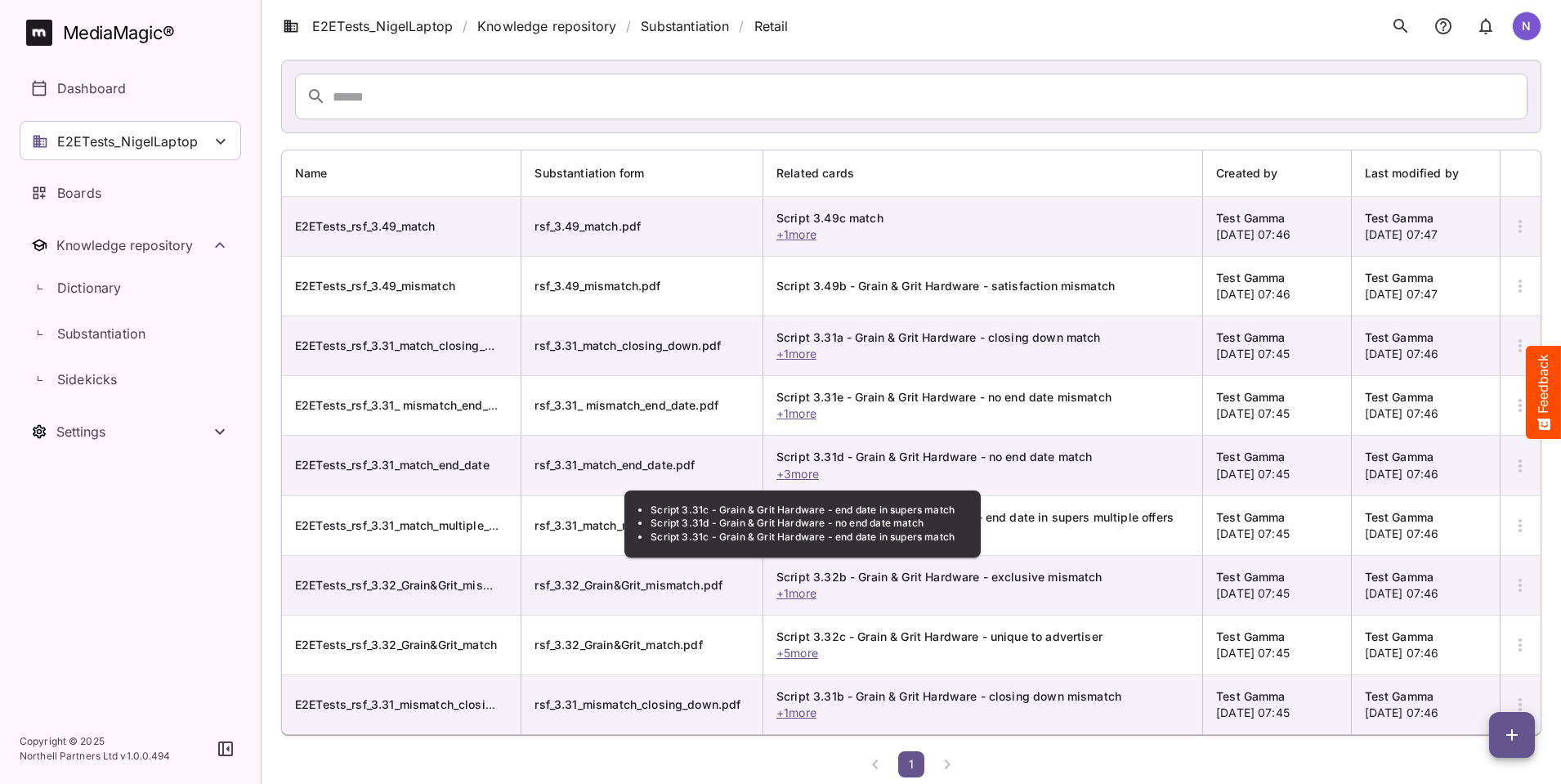
click at [806, 470] on span "+ 3 more" at bounding box center [798, 473] width 42 height 14
